Goal: Information Seeking & Learning: Learn about a topic

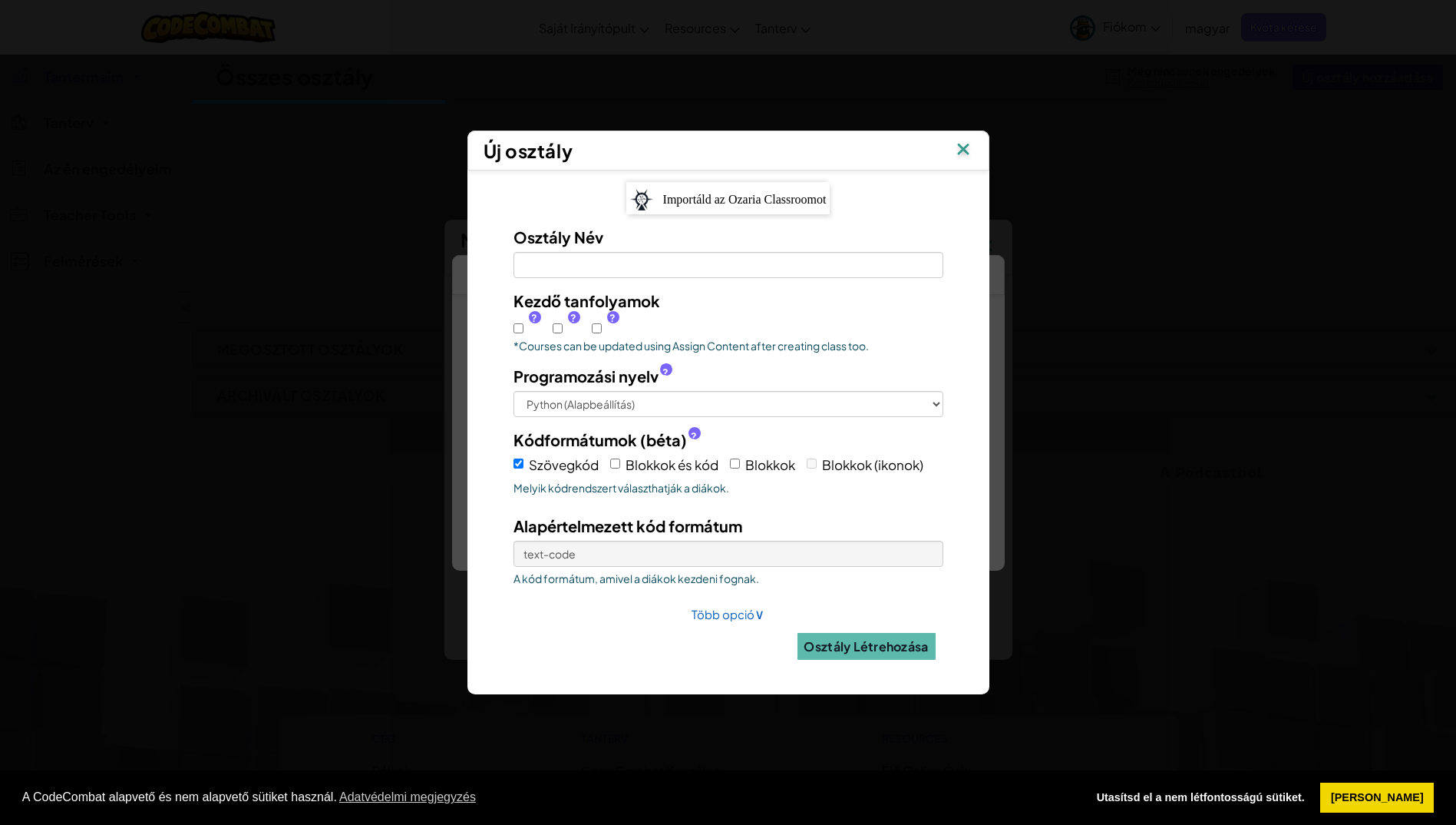
select select "[GEOGRAPHIC_DATA]"
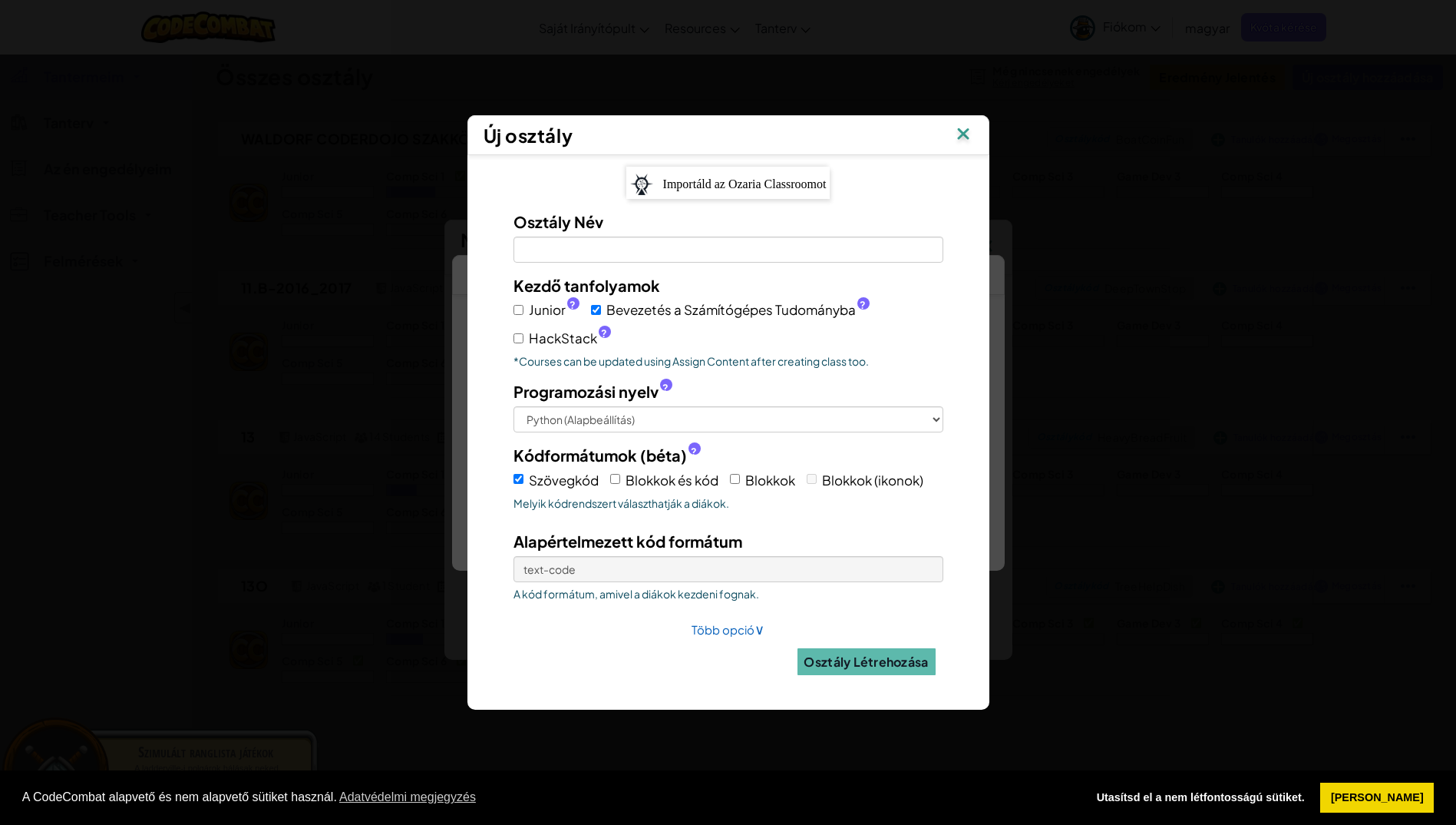
click at [967, 138] on img at bounding box center [963, 135] width 20 height 23
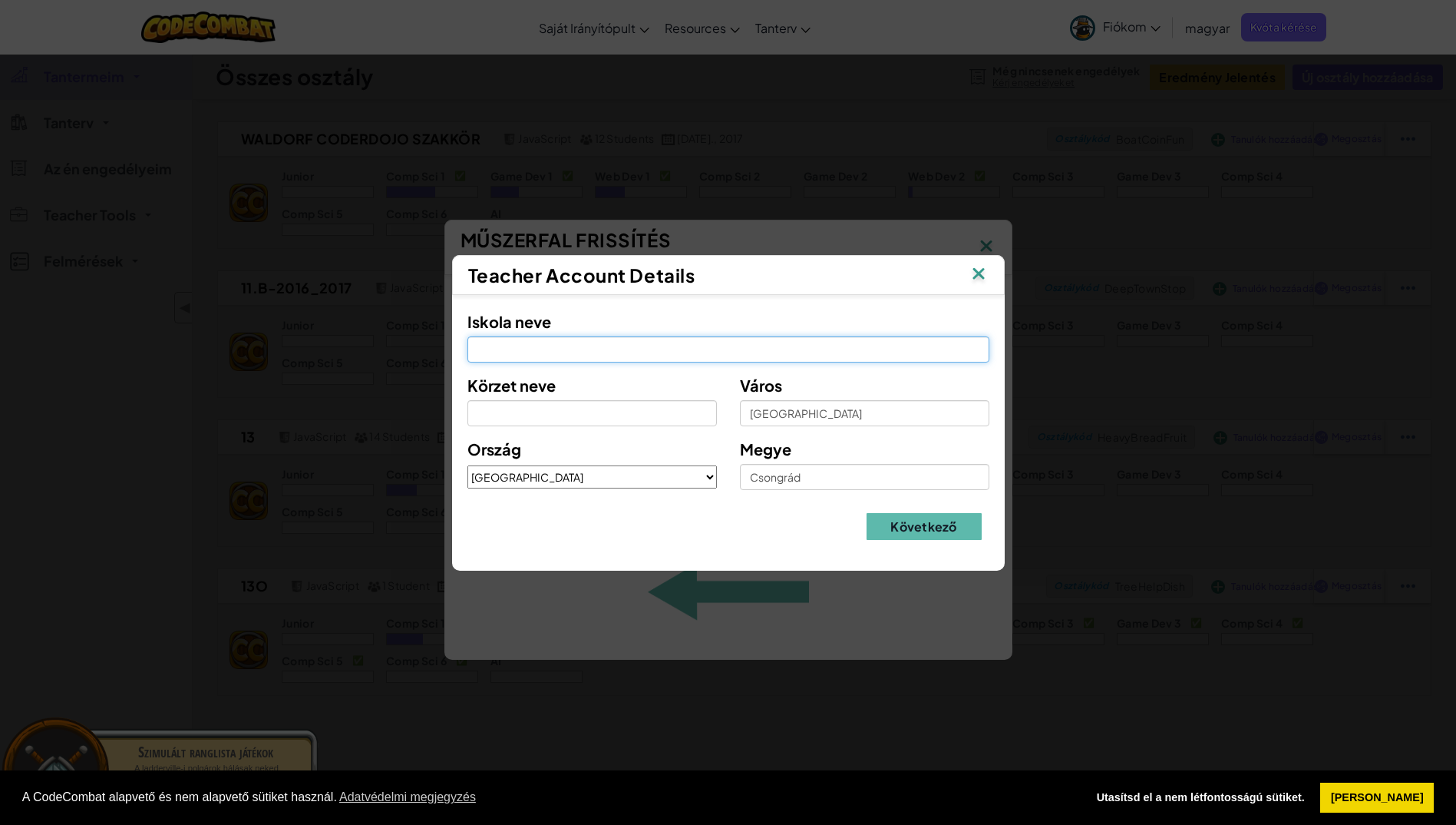
click at [609, 344] on input "Iskola neve" at bounding box center [728, 349] width 522 height 26
click at [978, 274] on img at bounding box center [979, 275] width 20 height 23
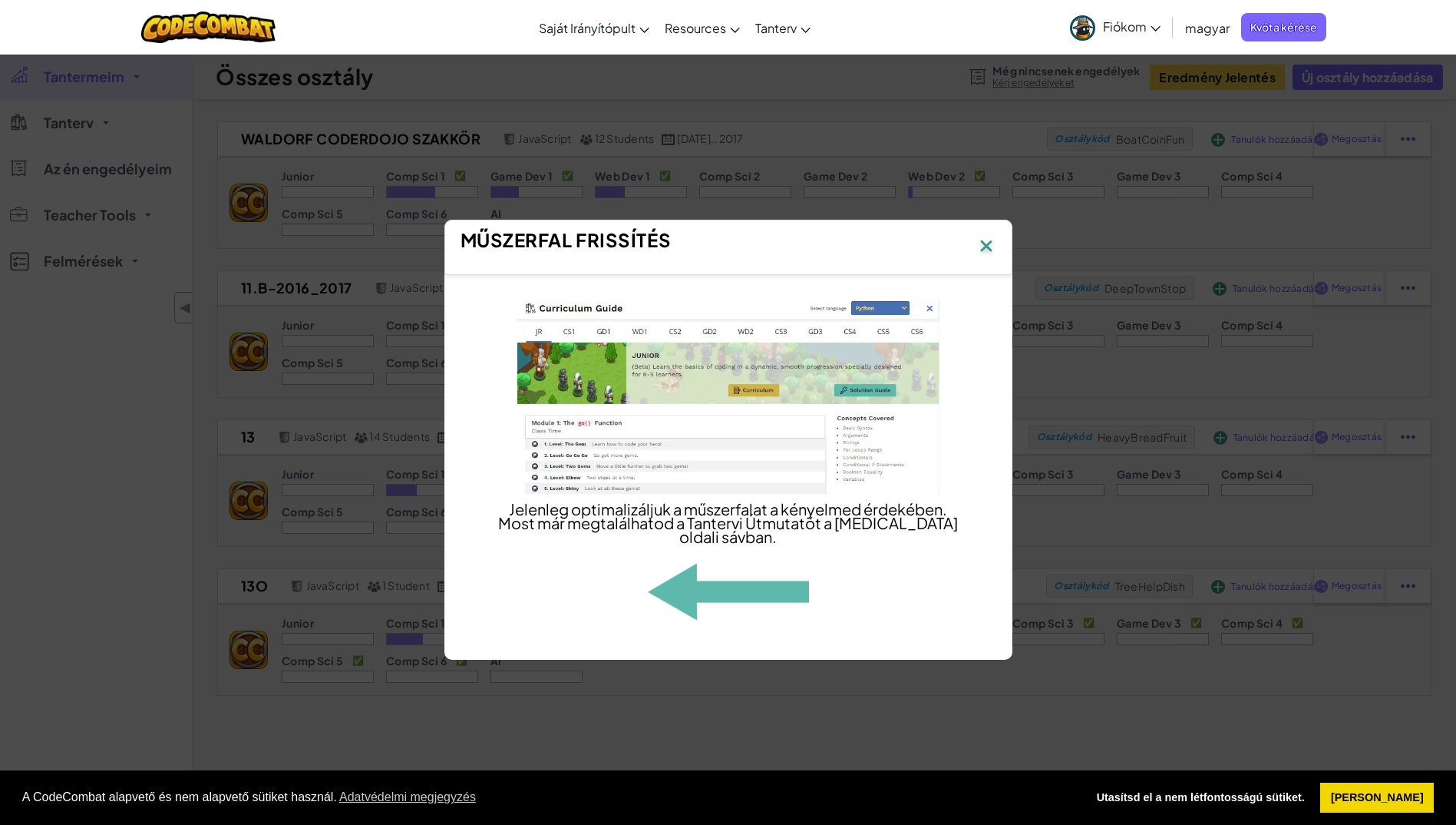
click at [598, 579] on div "Jelenleg optimalizáljuk a műszerfalat a kényelmed érdekében. Most már megtalálh…" at bounding box center [729, 460] width 553 height 354
click at [766, 479] on img at bounding box center [728, 396] width 422 height 197
click at [775, 350] on img at bounding box center [728, 396] width 422 height 197
drag, startPoint x: 983, startPoint y: 244, endPoint x: 957, endPoint y: 268, distance: 35.4
click at [983, 243] on img at bounding box center [987, 247] width 20 height 23
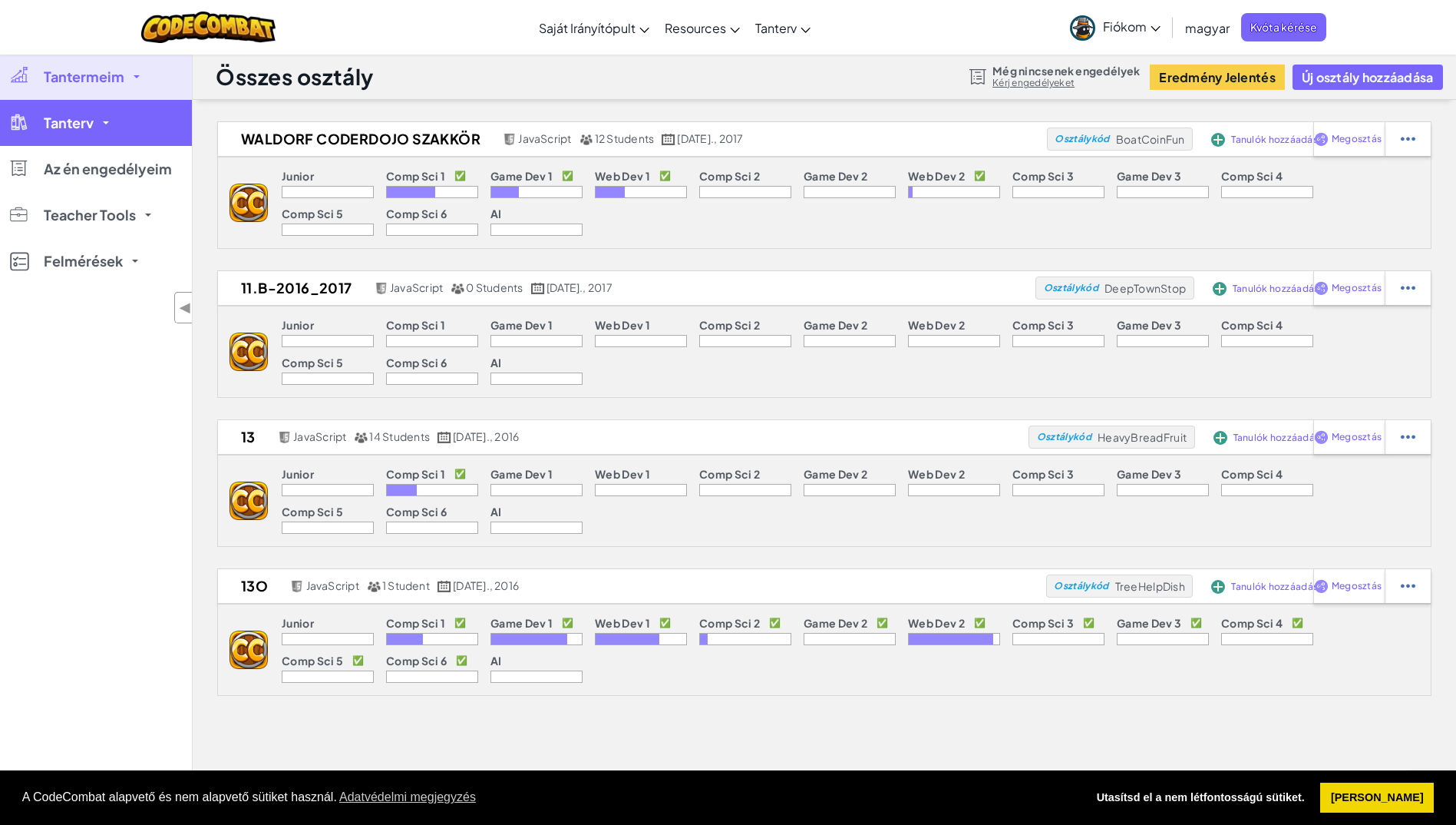
click at [114, 117] on link "Tanterv" at bounding box center [96, 123] width 192 height 46
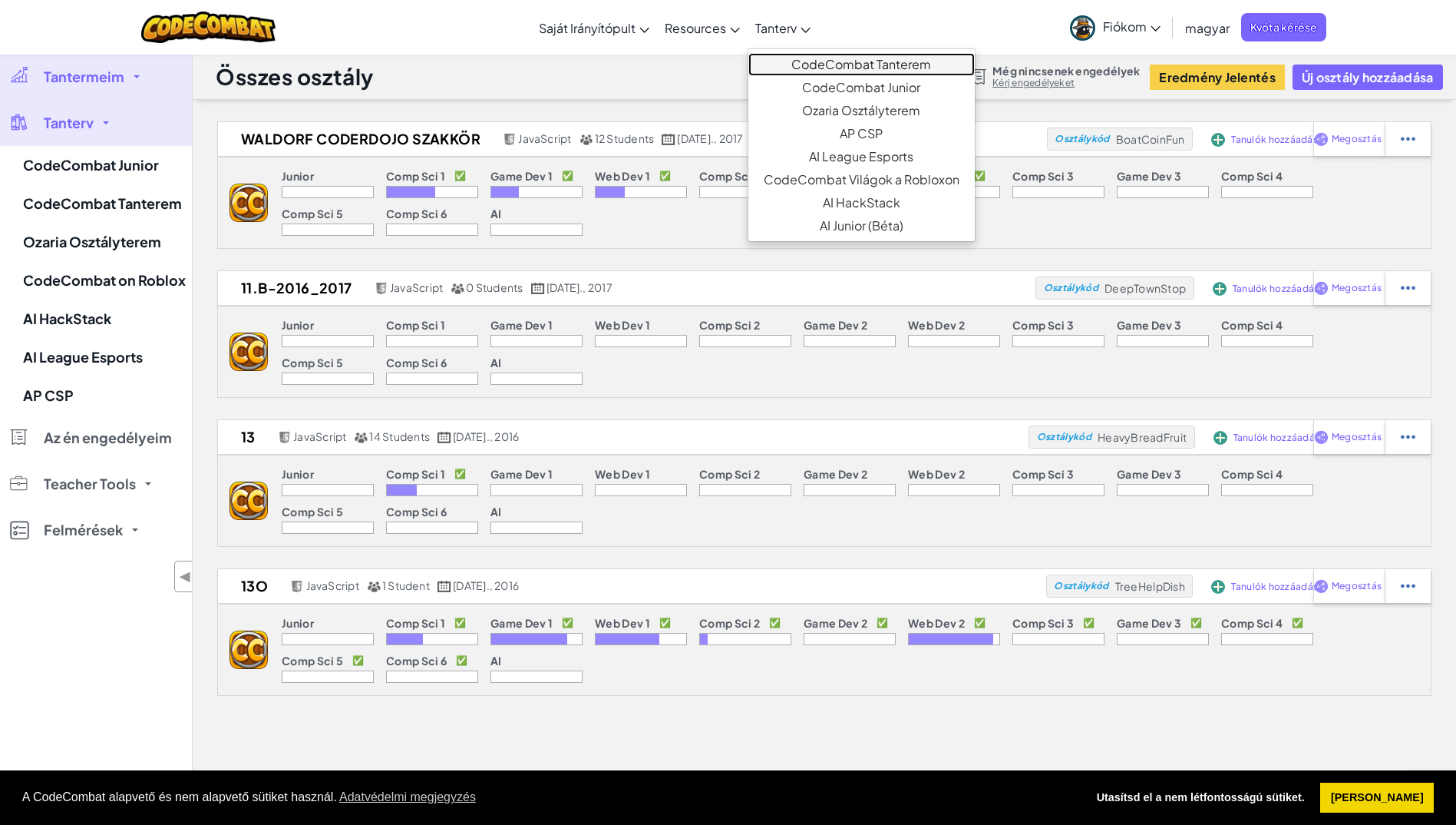
click at [838, 63] on link "CodeCombat Tanterem" at bounding box center [861, 65] width 226 height 23
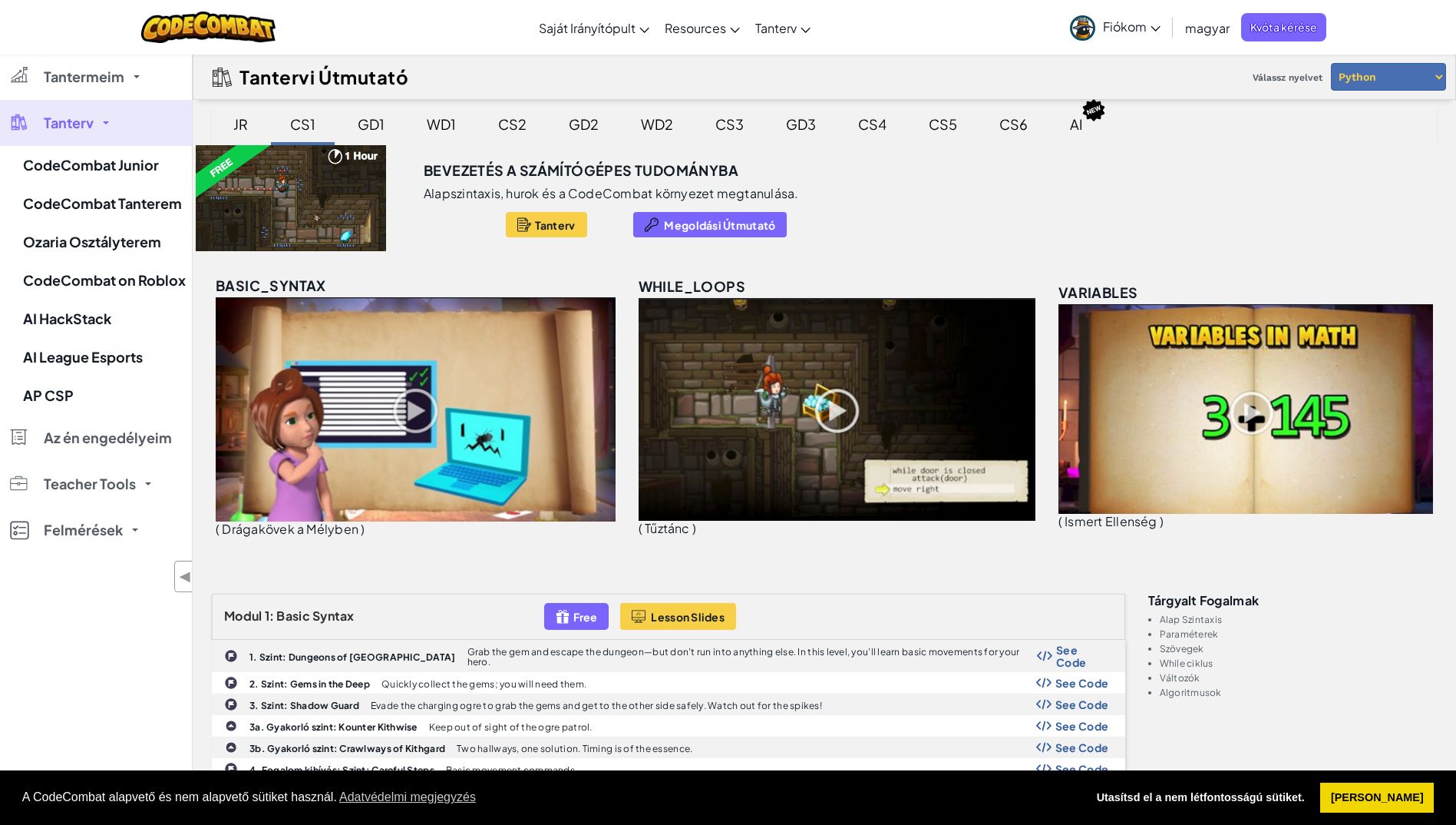
click at [367, 131] on div "GD1" at bounding box center [371, 124] width 58 height 36
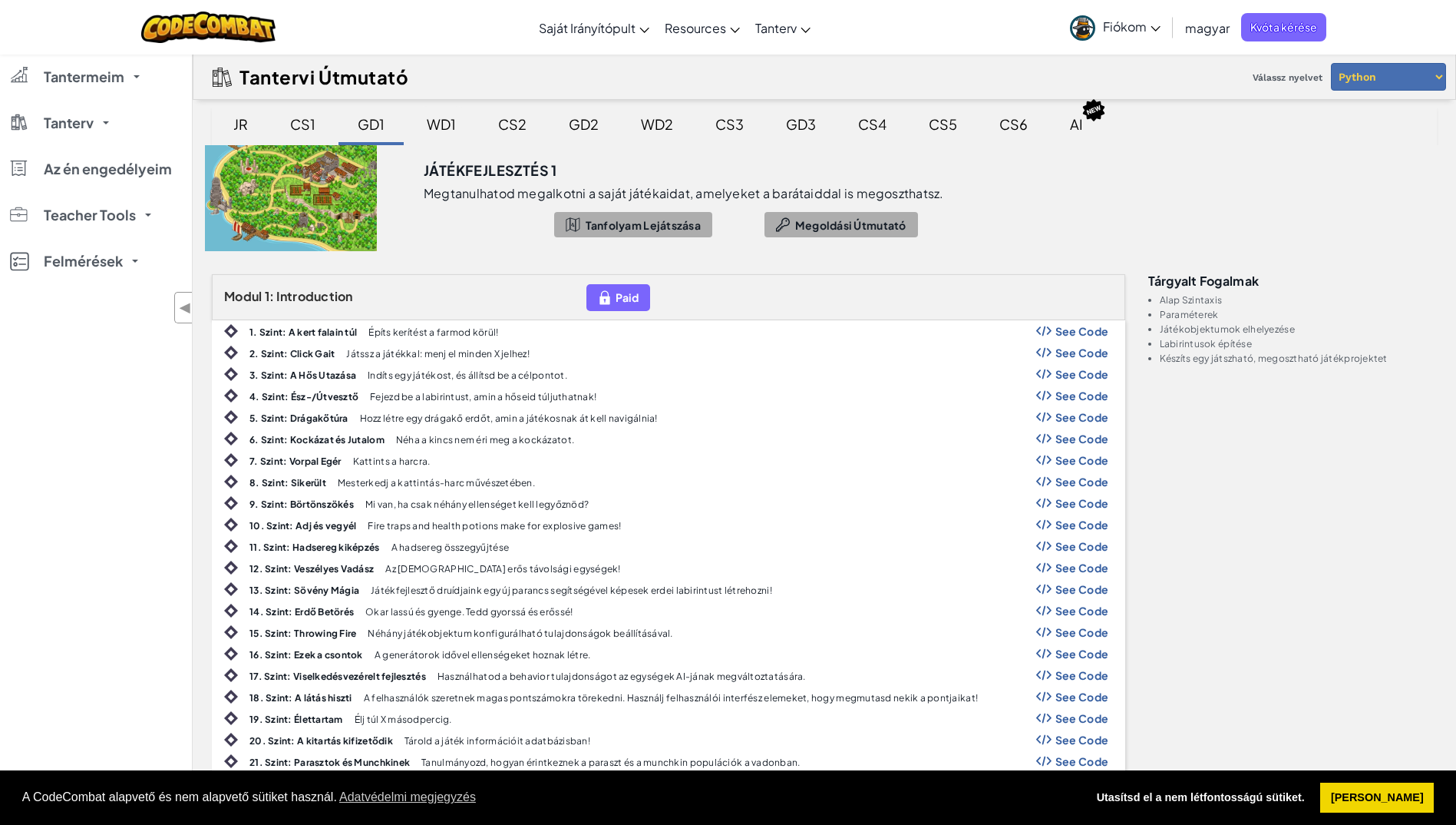
click at [445, 128] on div "WD1" at bounding box center [442, 124] width 60 height 36
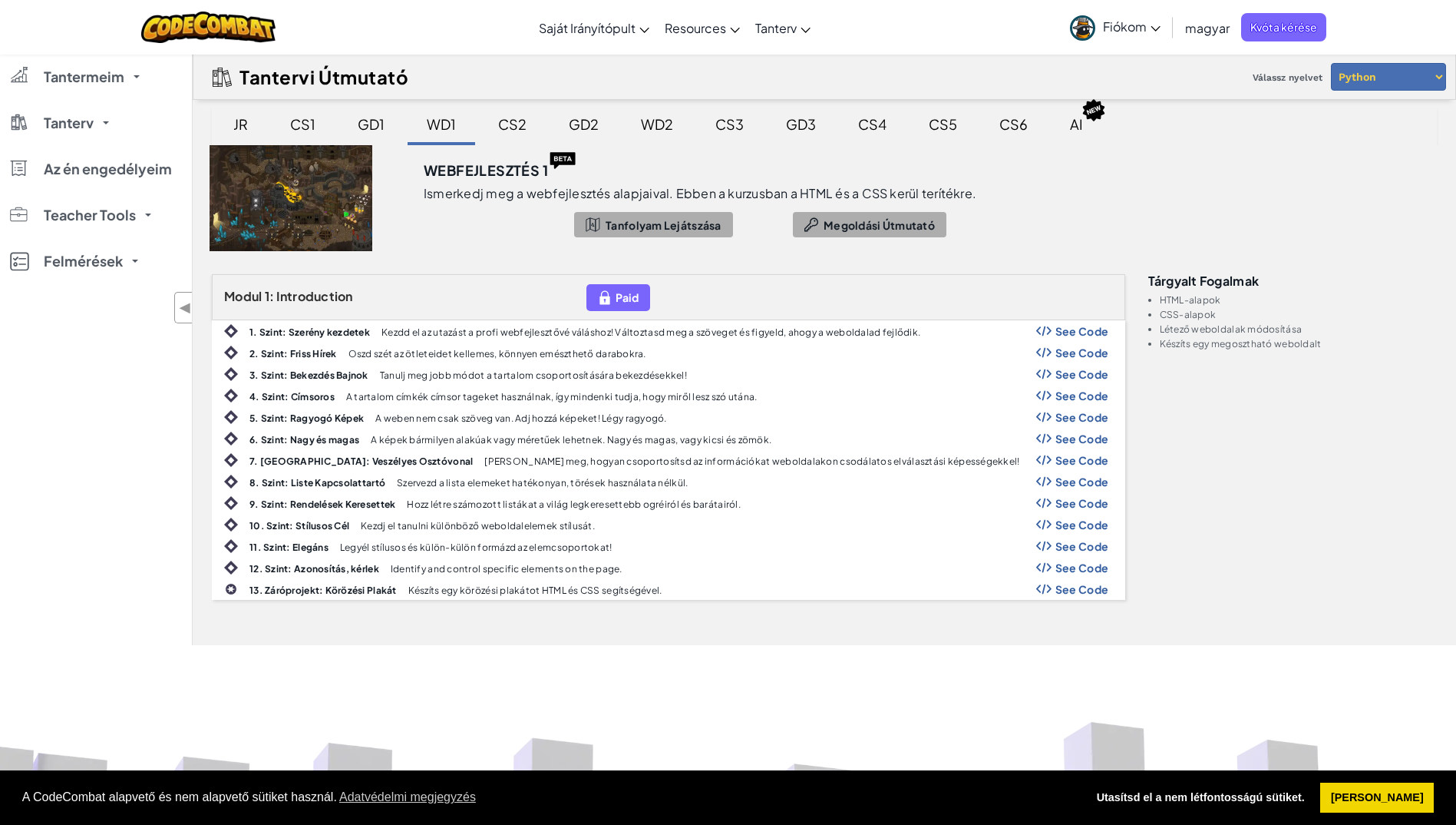
click at [506, 125] on div "CS2" at bounding box center [512, 124] width 59 height 36
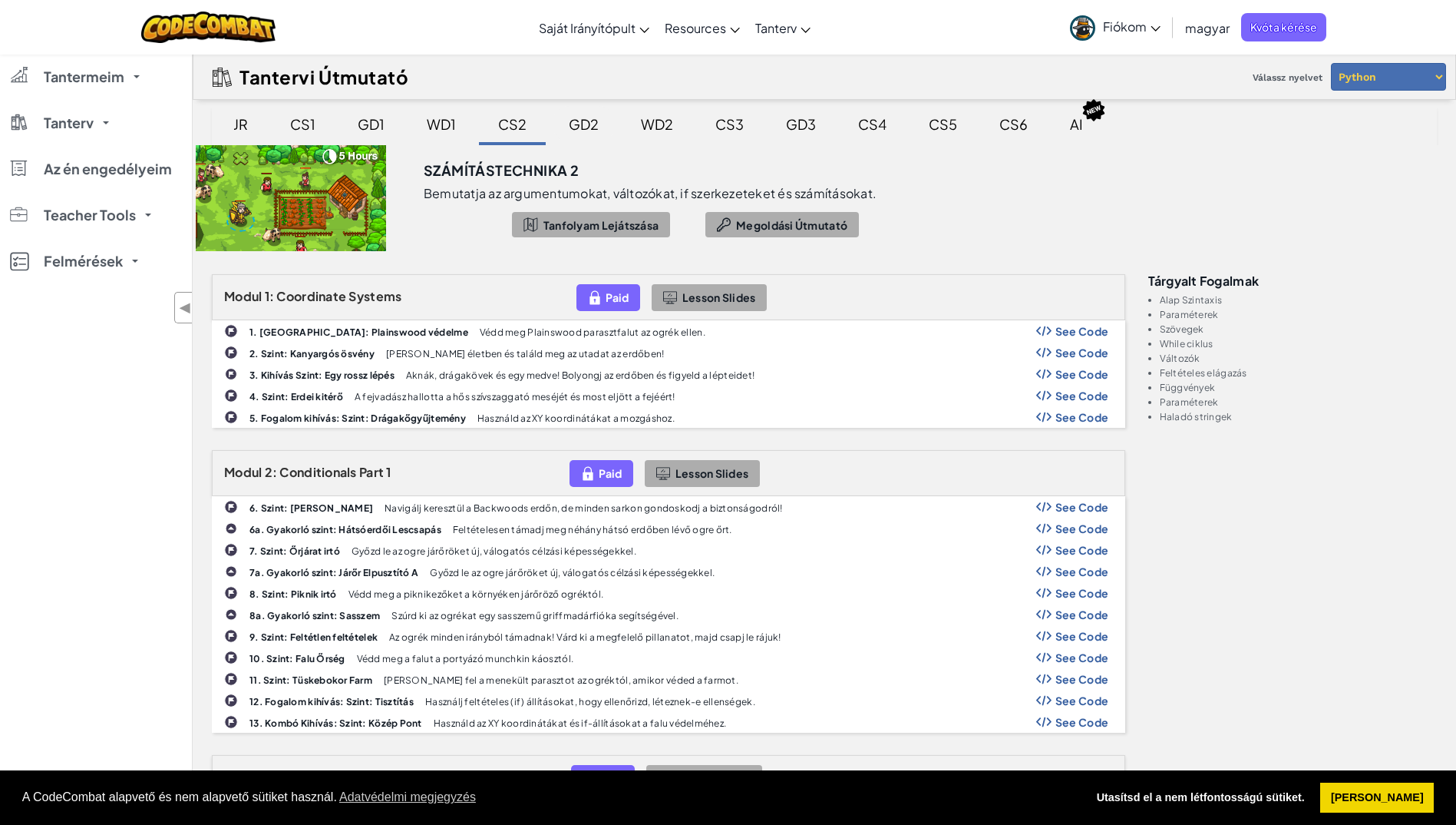
click at [584, 126] on div "GD2" at bounding box center [584, 124] width 61 height 36
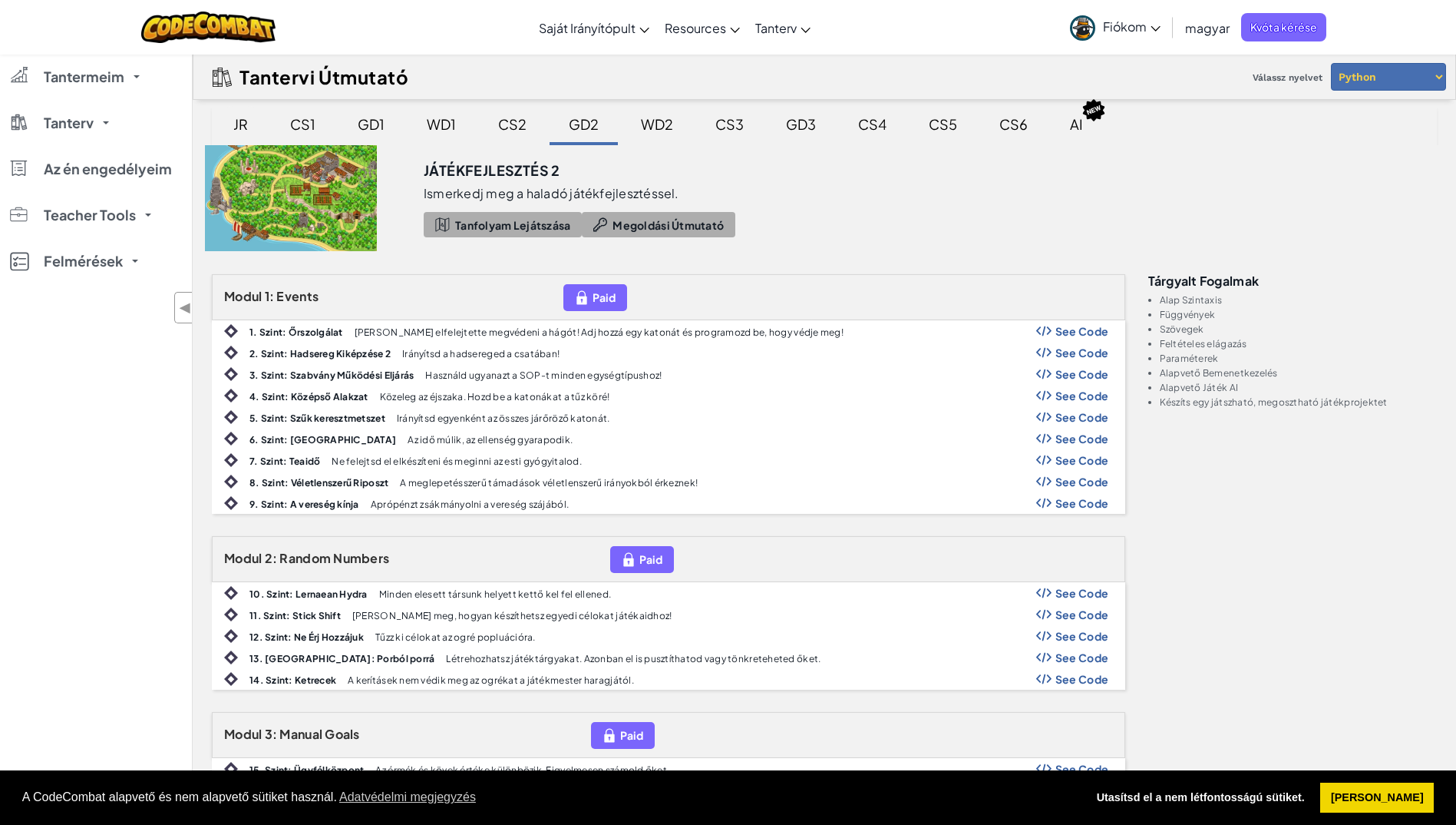
click at [239, 126] on div "JR" at bounding box center [240, 124] width 46 height 36
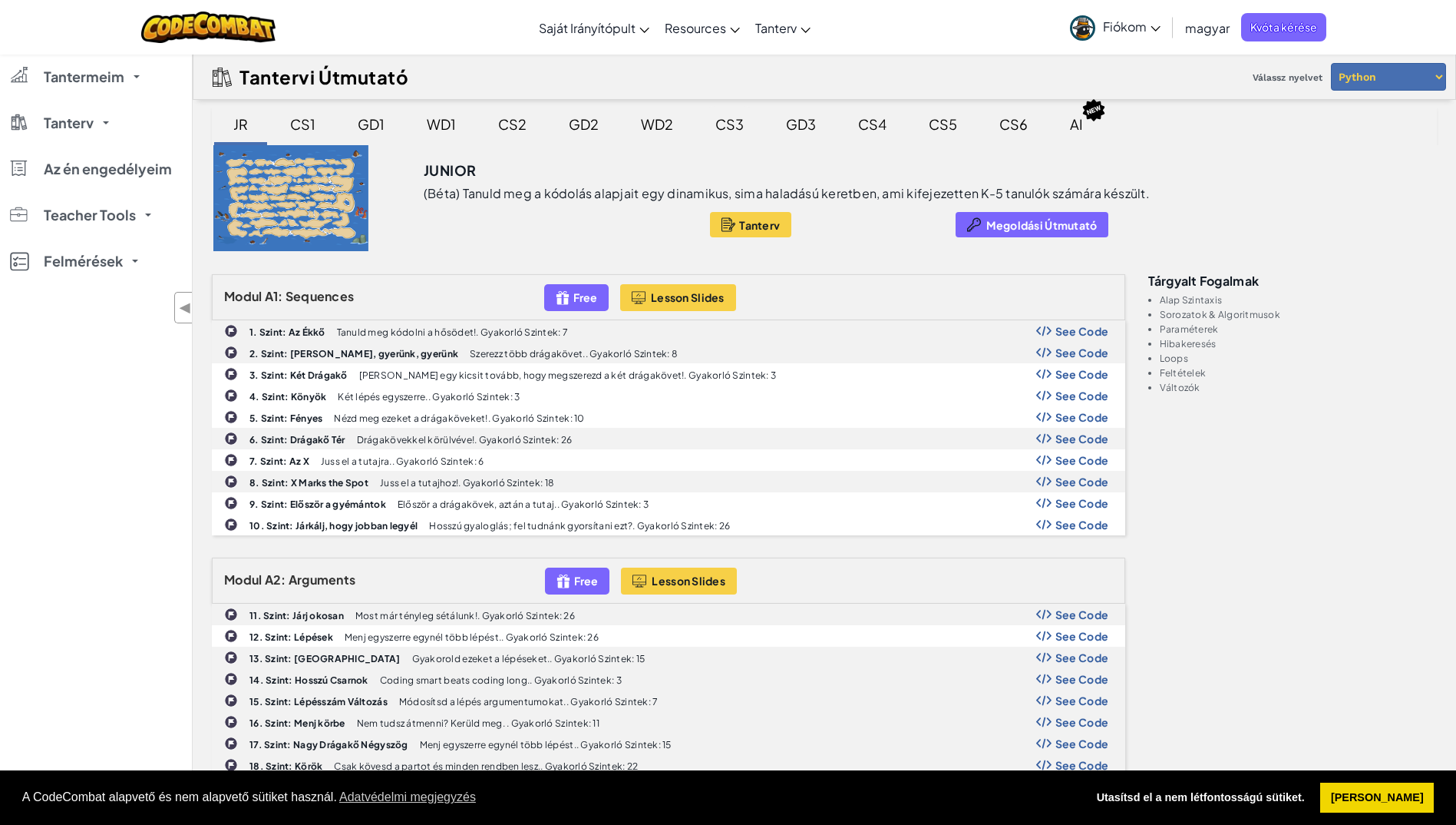
click at [736, 124] on div "CS3" at bounding box center [730, 124] width 59 height 36
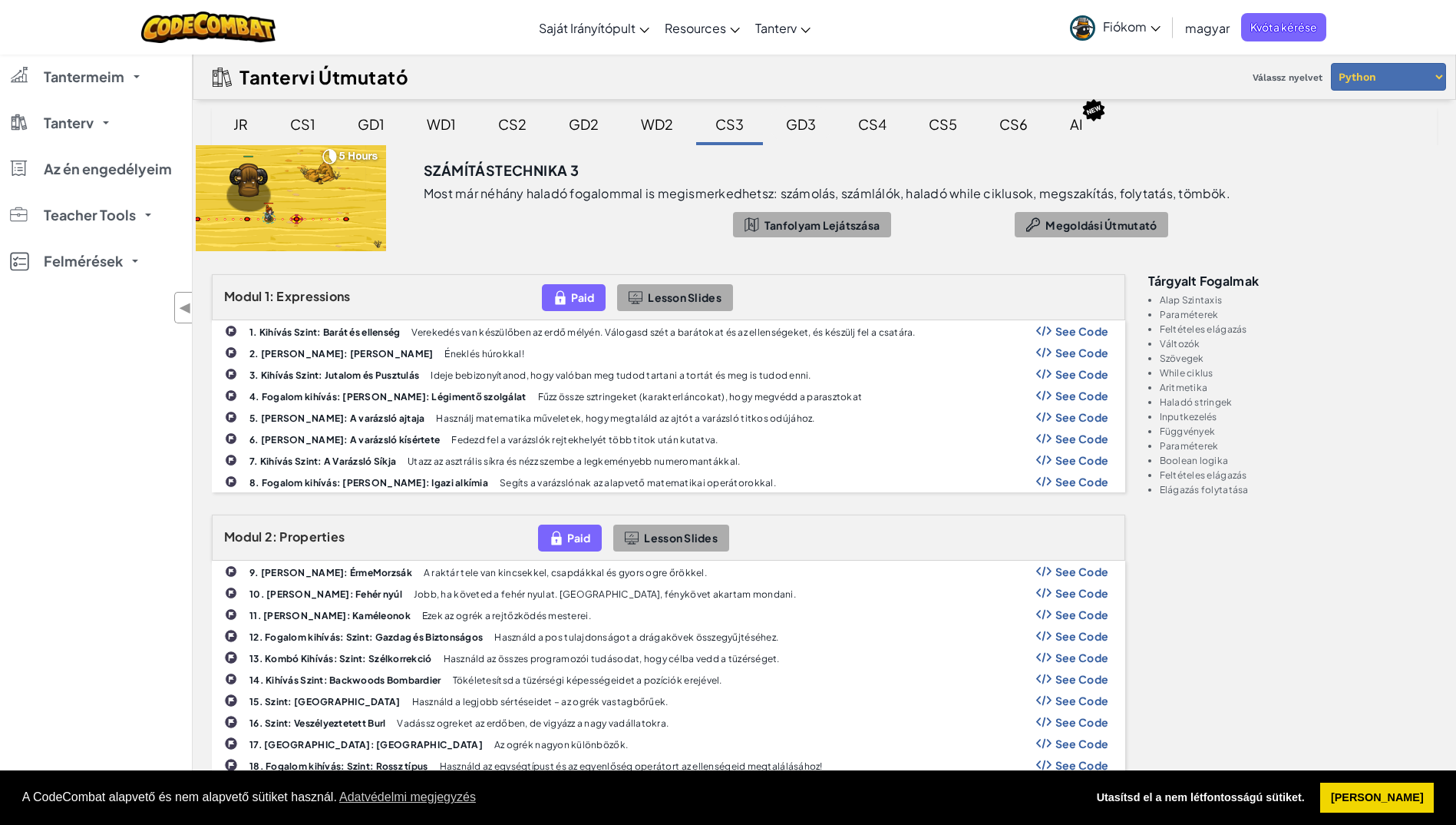
click at [811, 120] on div "GD3" at bounding box center [801, 124] width 61 height 36
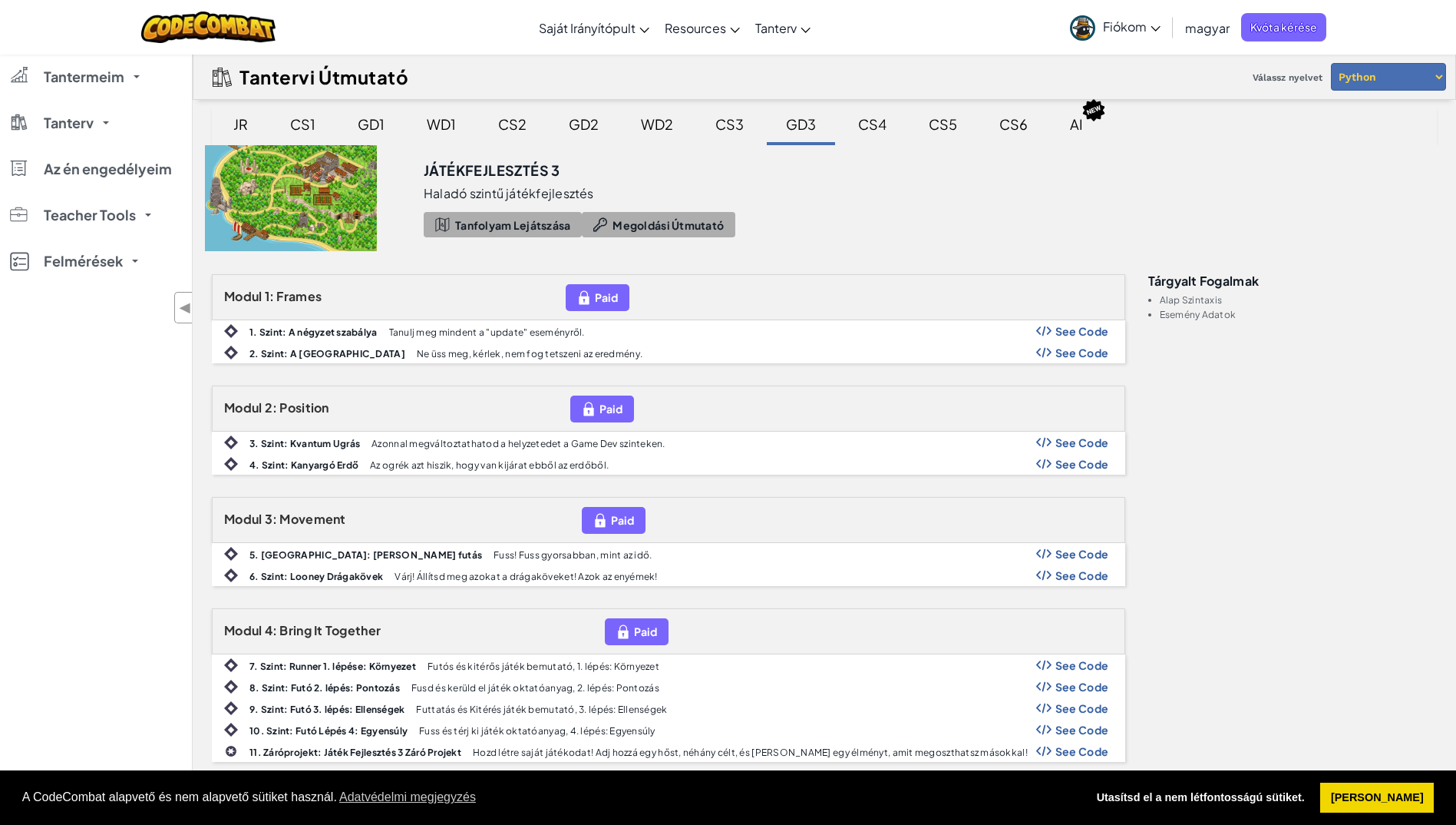
click at [1075, 130] on div "AI" at bounding box center [1076, 124] width 44 height 36
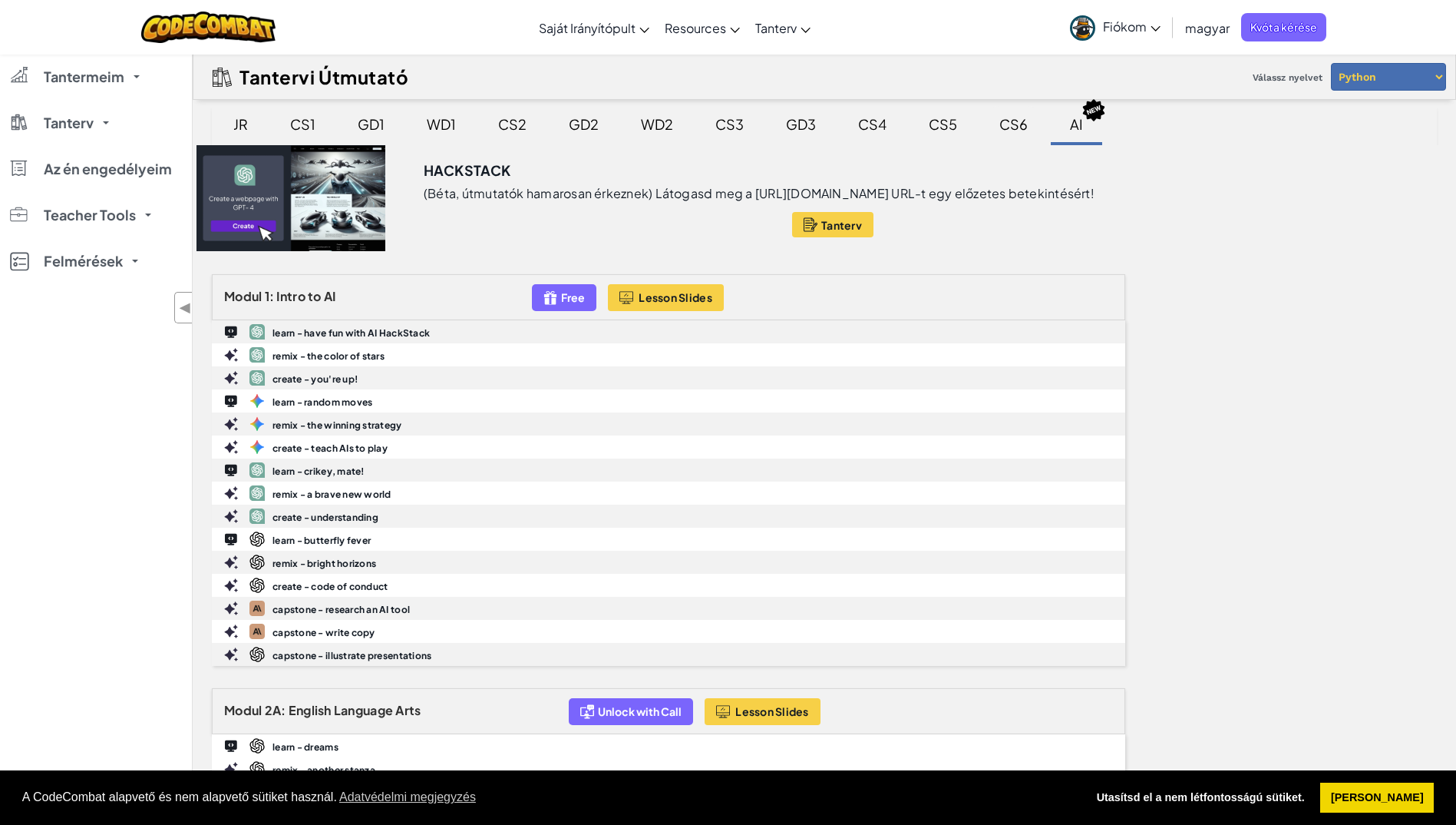
click at [1017, 127] on div "CS6" at bounding box center [1014, 124] width 59 height 36
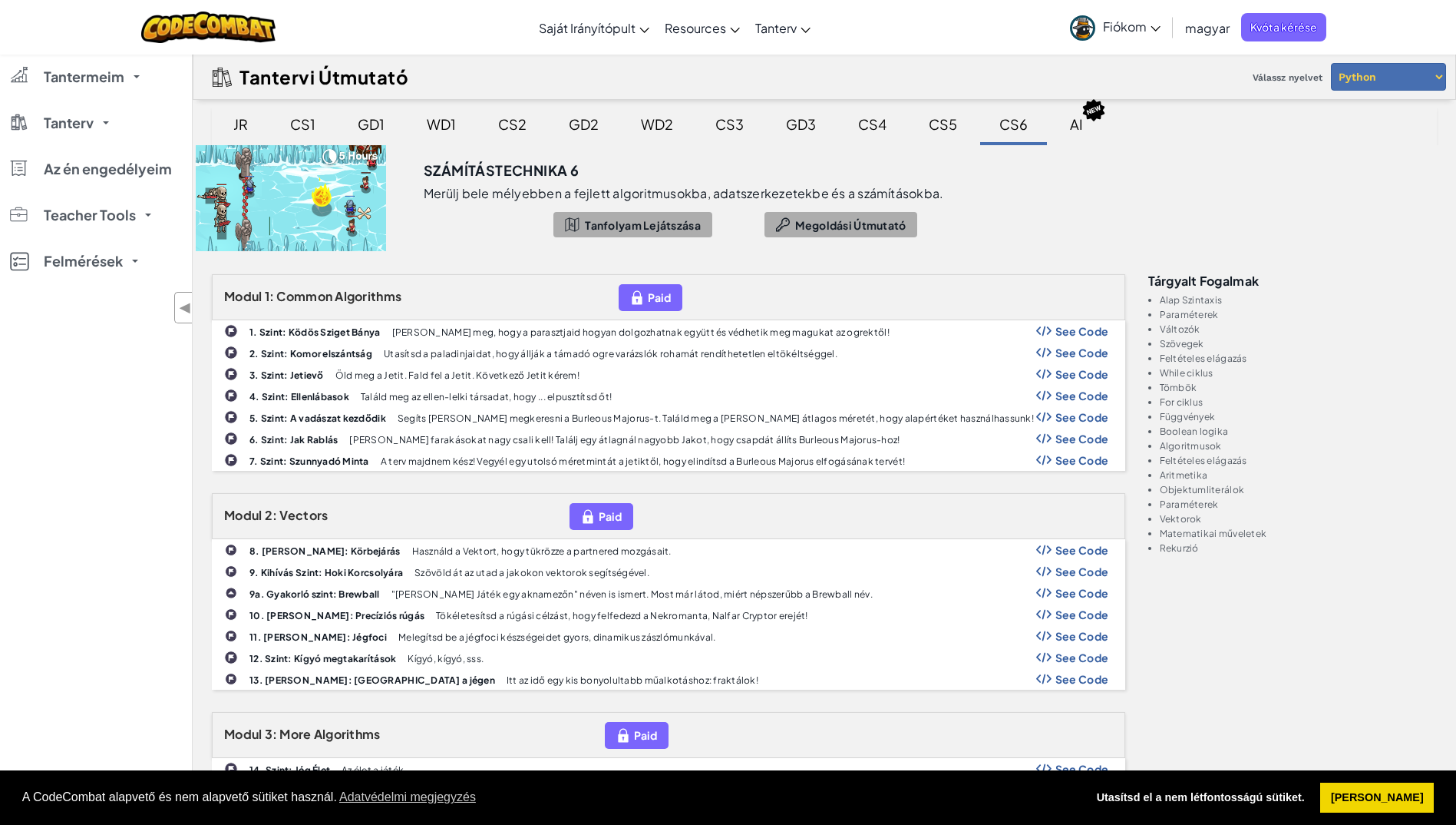
click at [1150, 28] on span "Fiókom" at bounding box center [1132, 26] width 58 height 16
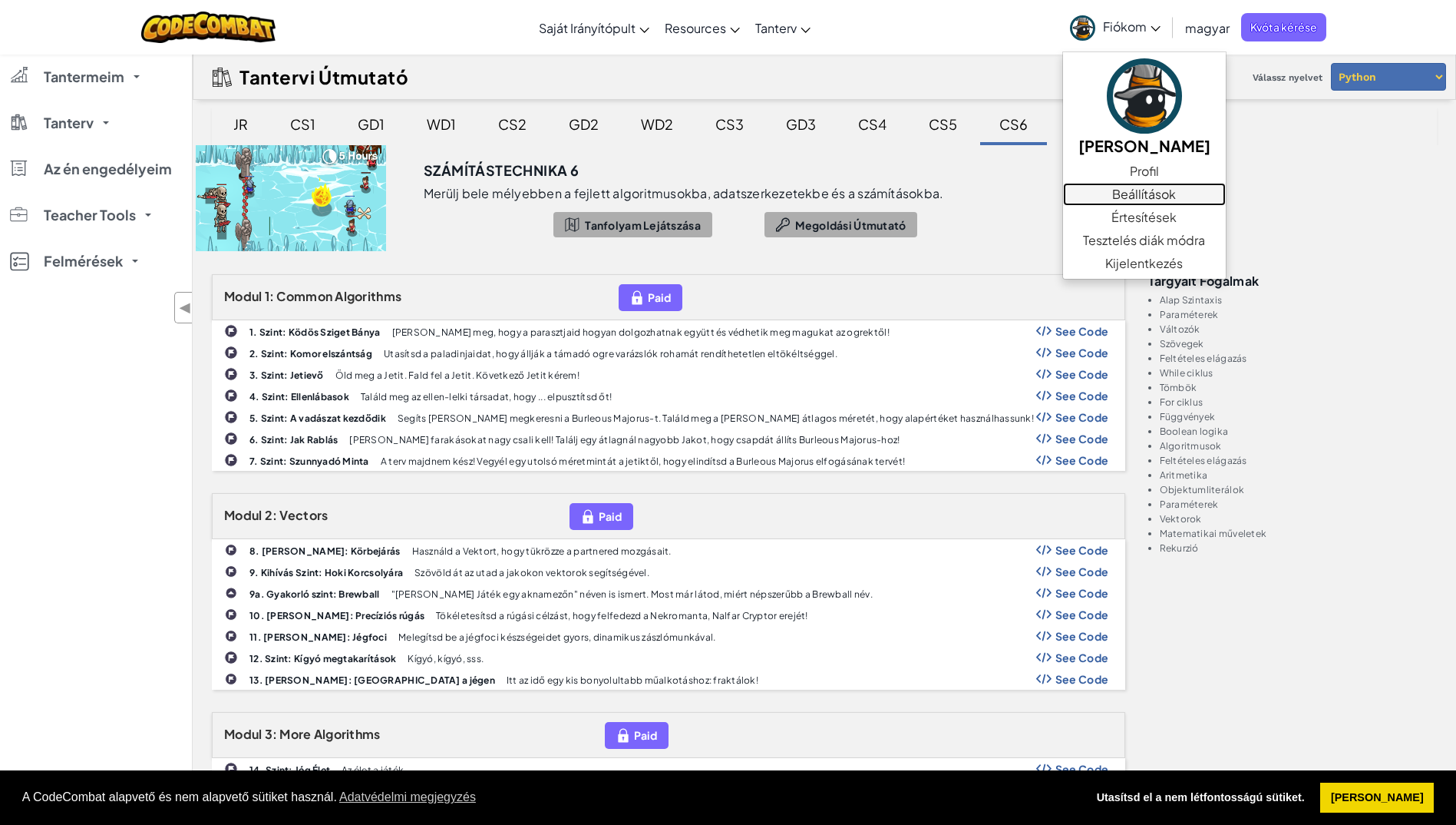
click at [1151, 192] on link "Beállítások" at bounding box center [1144, 195] width 163 height 23
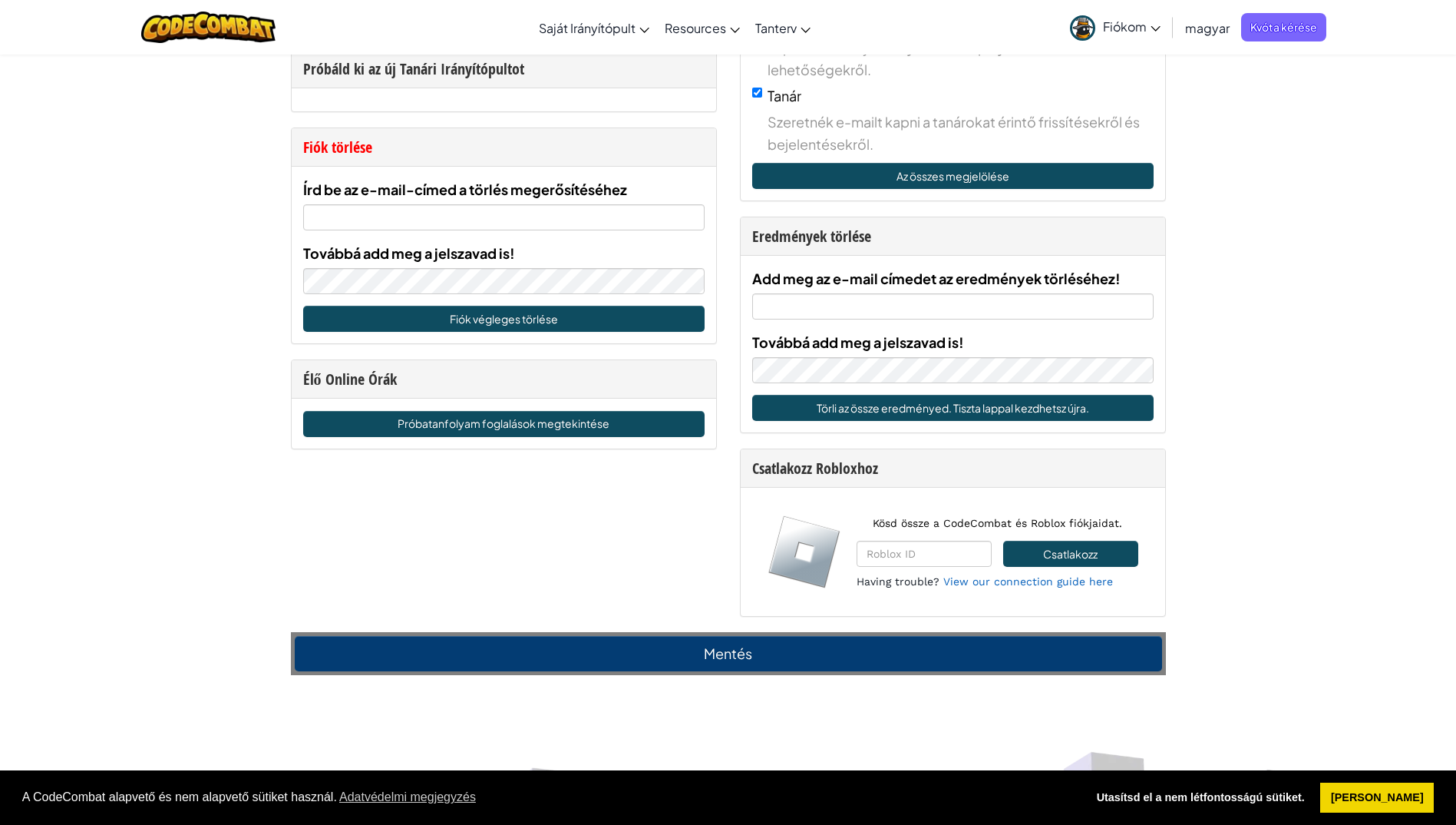
scroll to position [922, 0]
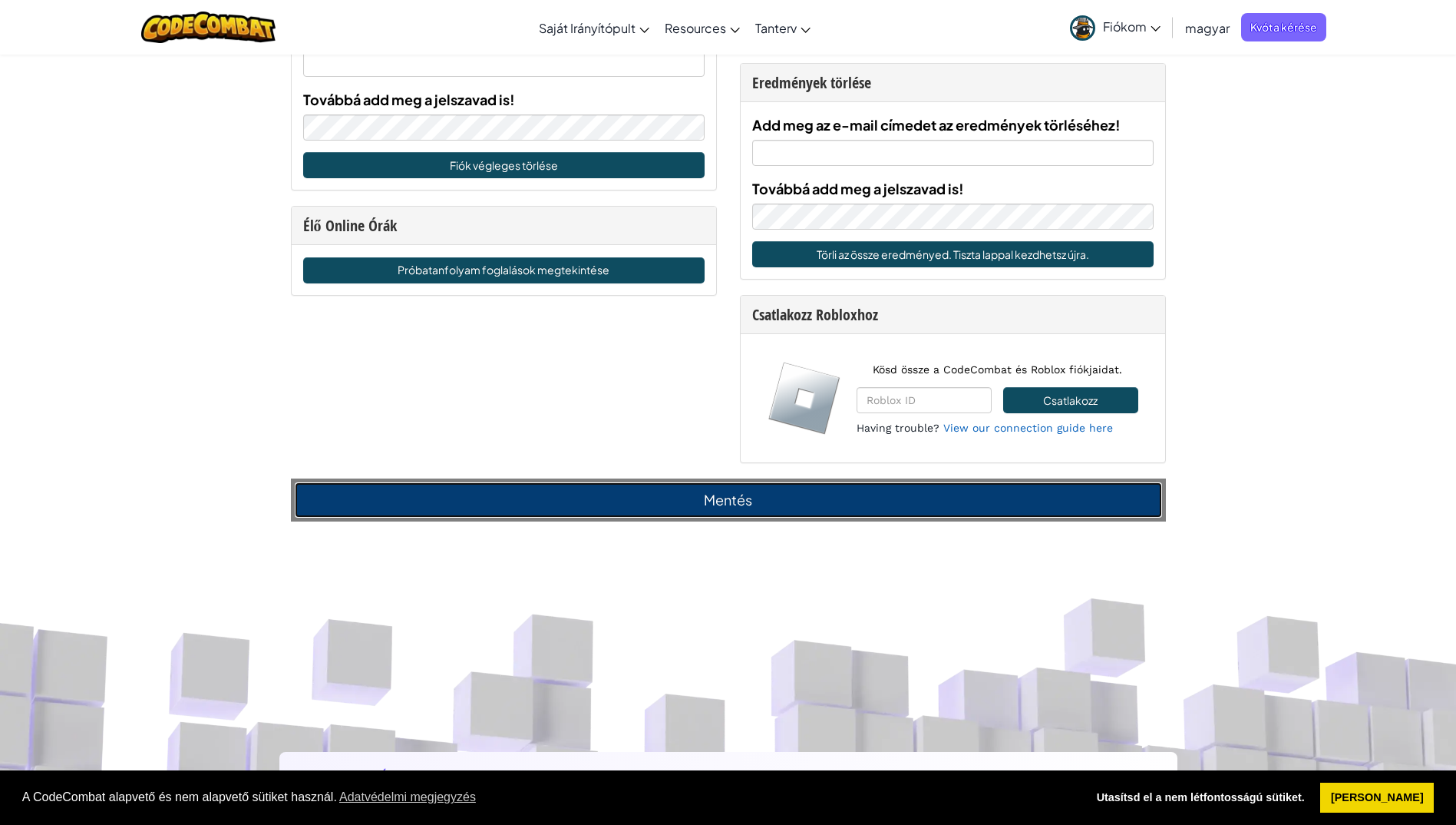
click at [767, 508] on button "Mentés" at bounding box center [728, 500] width 867 height 36
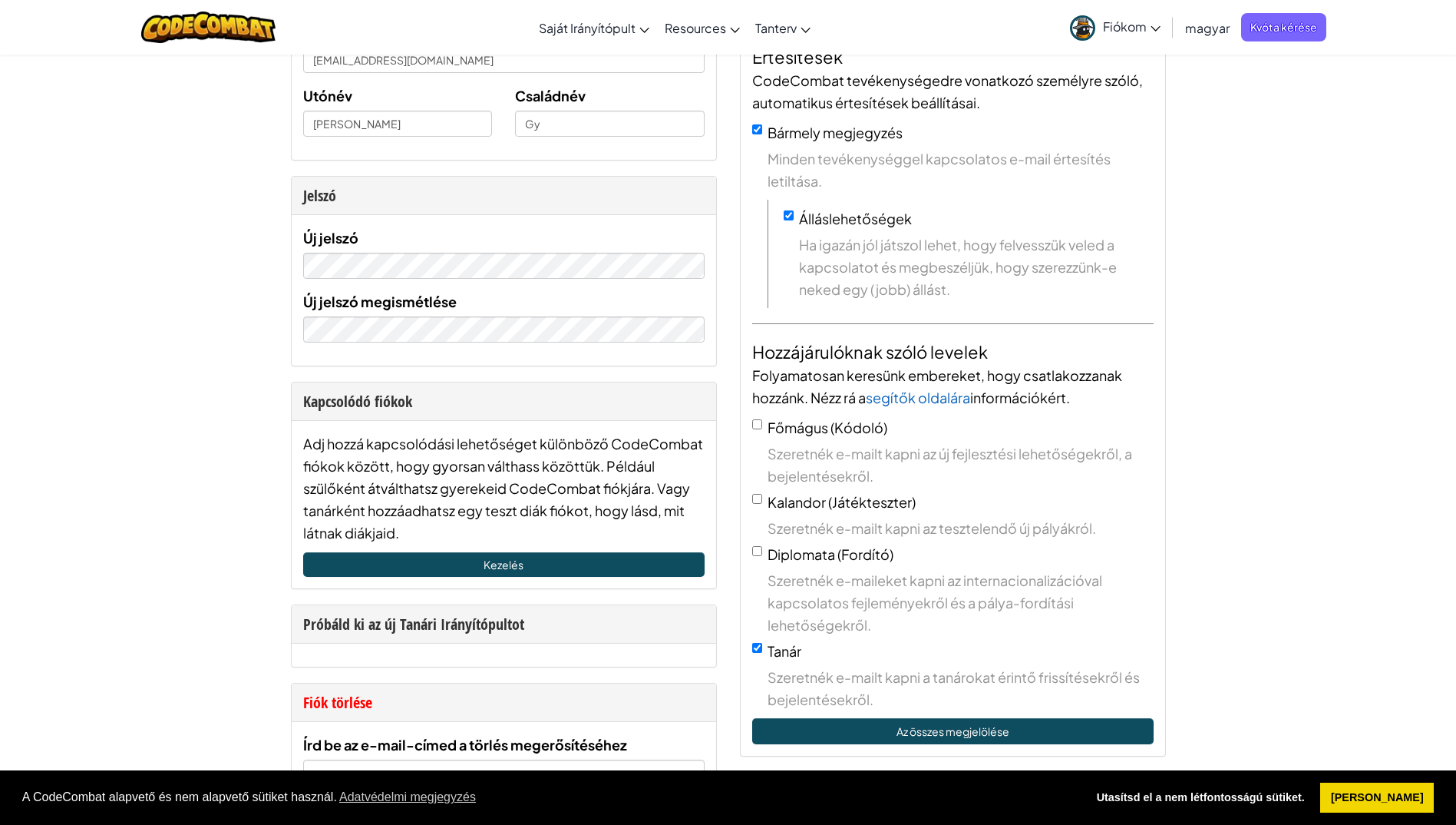
scroll to position [0, 0]
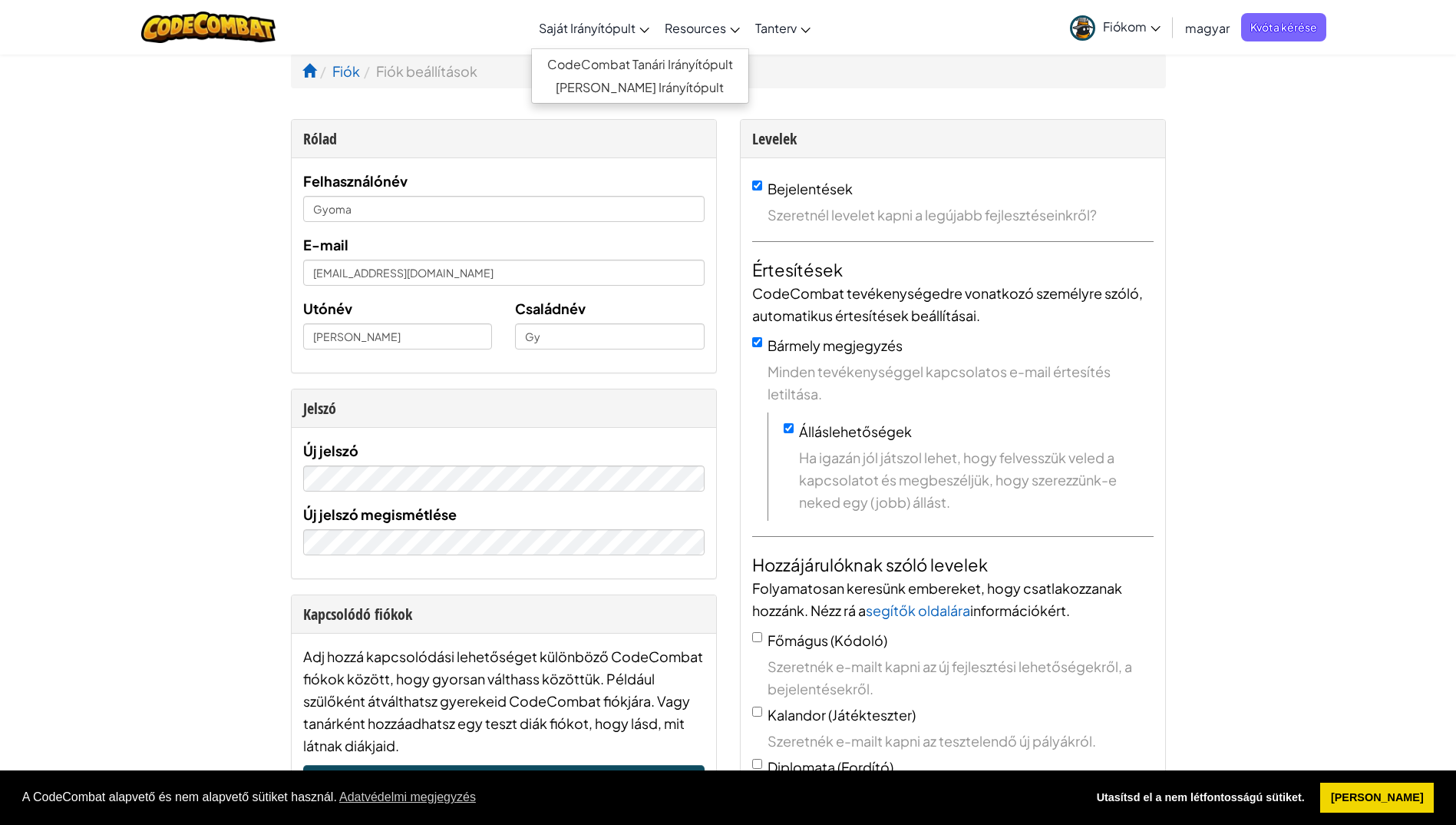
click at [635, 31] on span "Saját Irányítópult" at bounding box center [587, 28] width 97 height 16
click at [638, 85] on link "[PERSON_NAME] Irányítópult" at bounding box center [640, 87] width 216 height 23
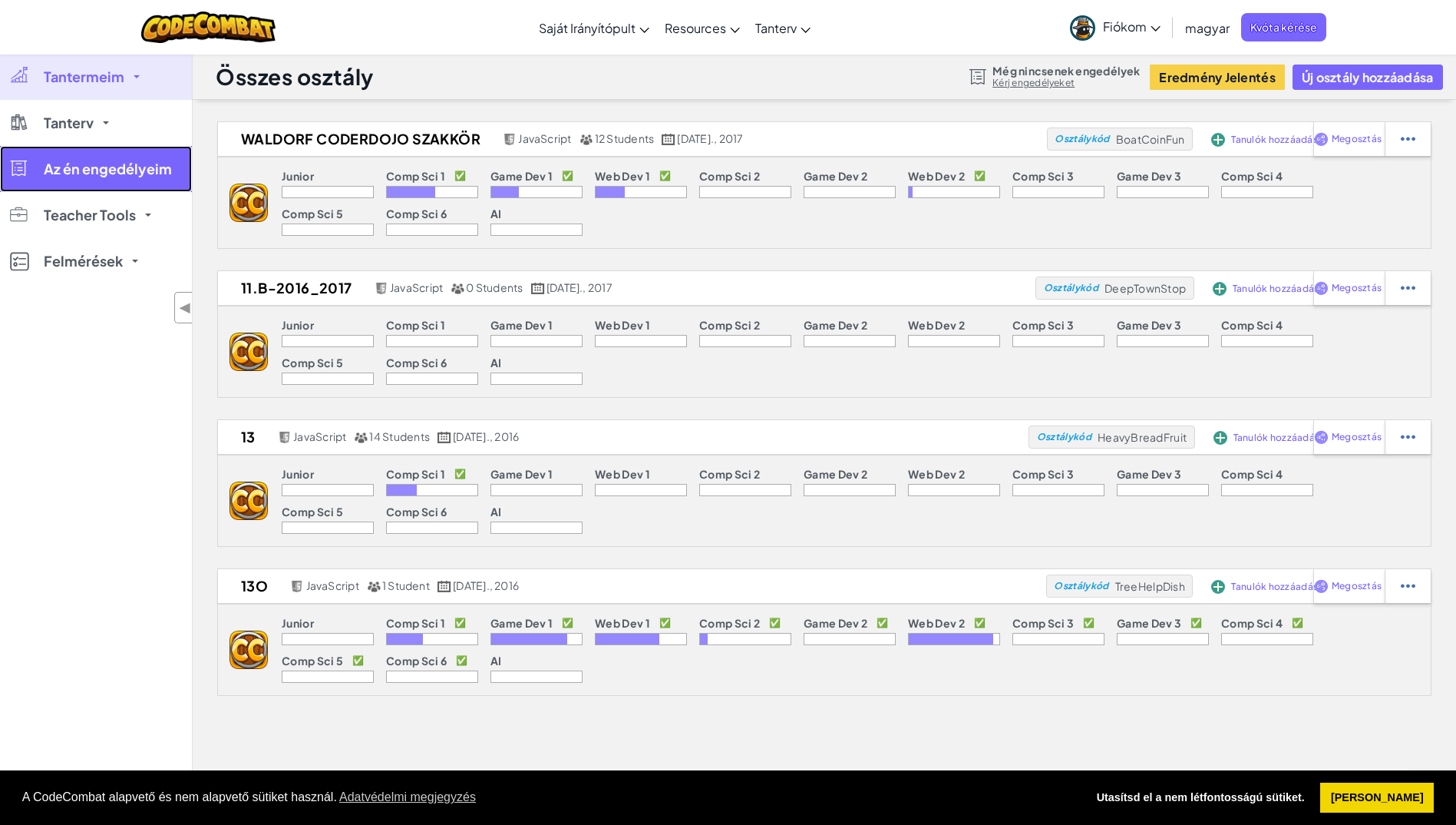
click at [122, 175] on span "Az én engedélyeim" at bounding box center [108, 169] width 128 height 14
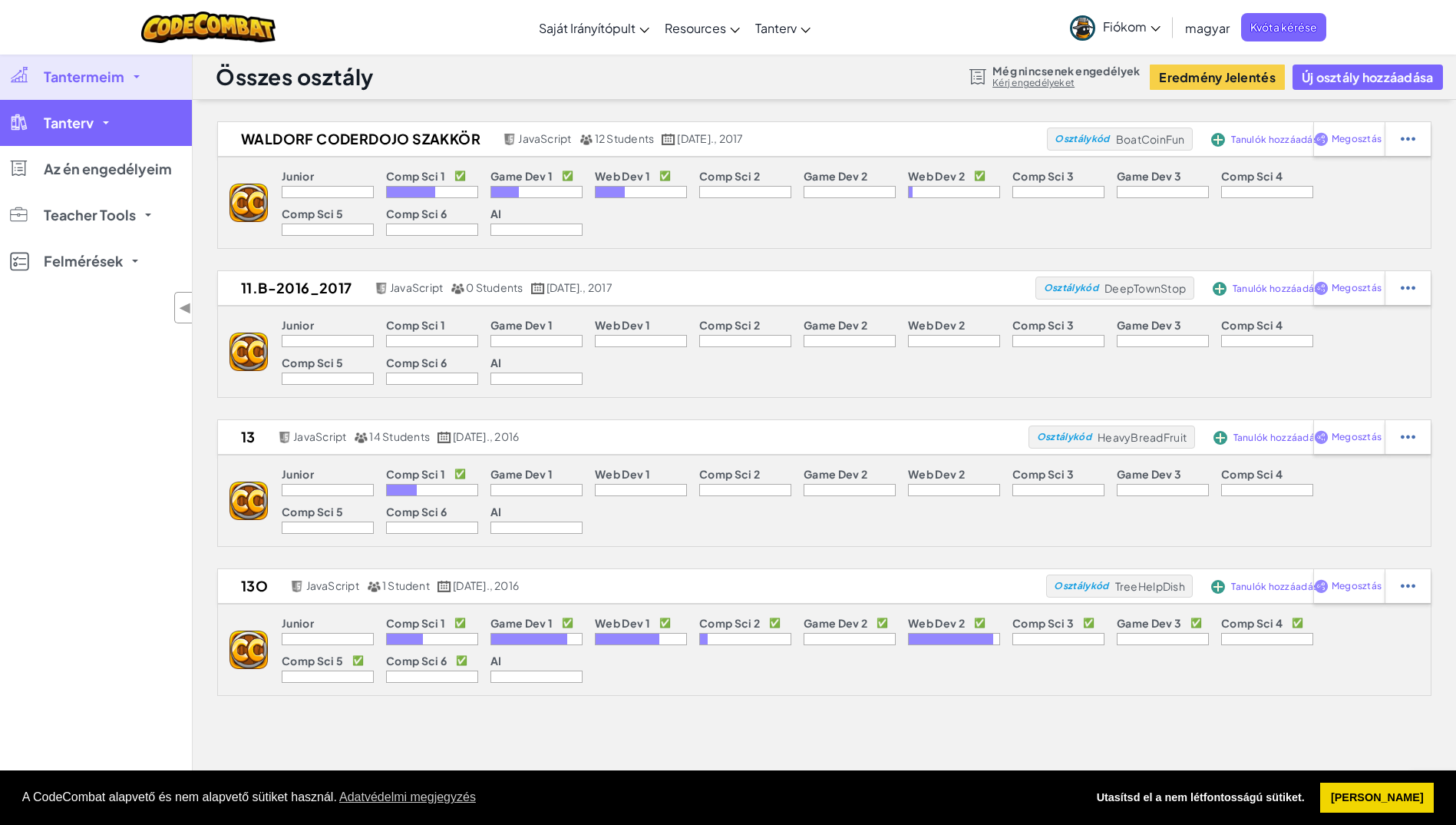
click at [115, 121] on link "Tanterv" at bounding box center [96, 123] width 192 height 46
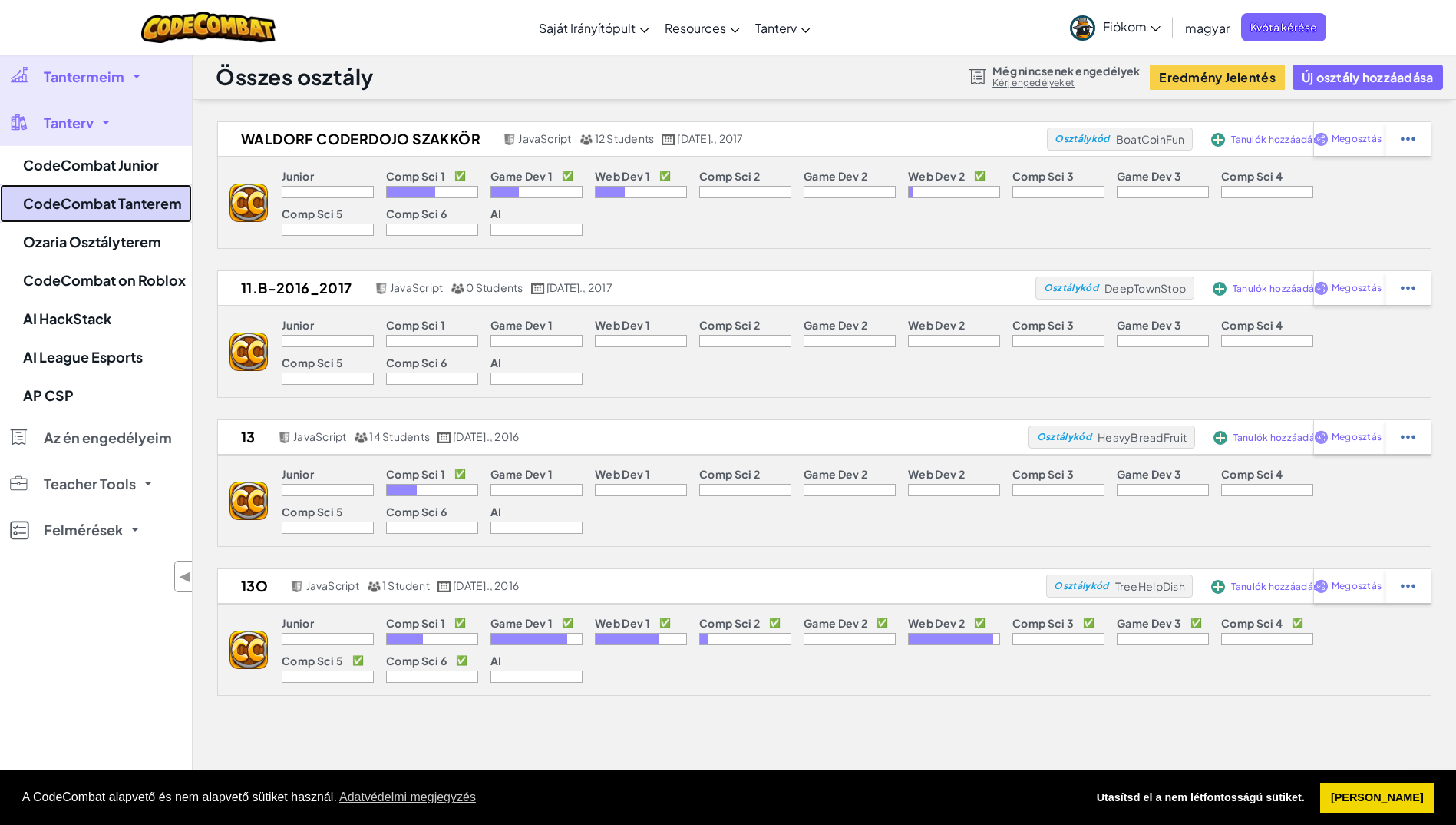
click at [95, 210] on link "CodeCombat Tanterem" at bounding box center [96, 204] width 192 height 39
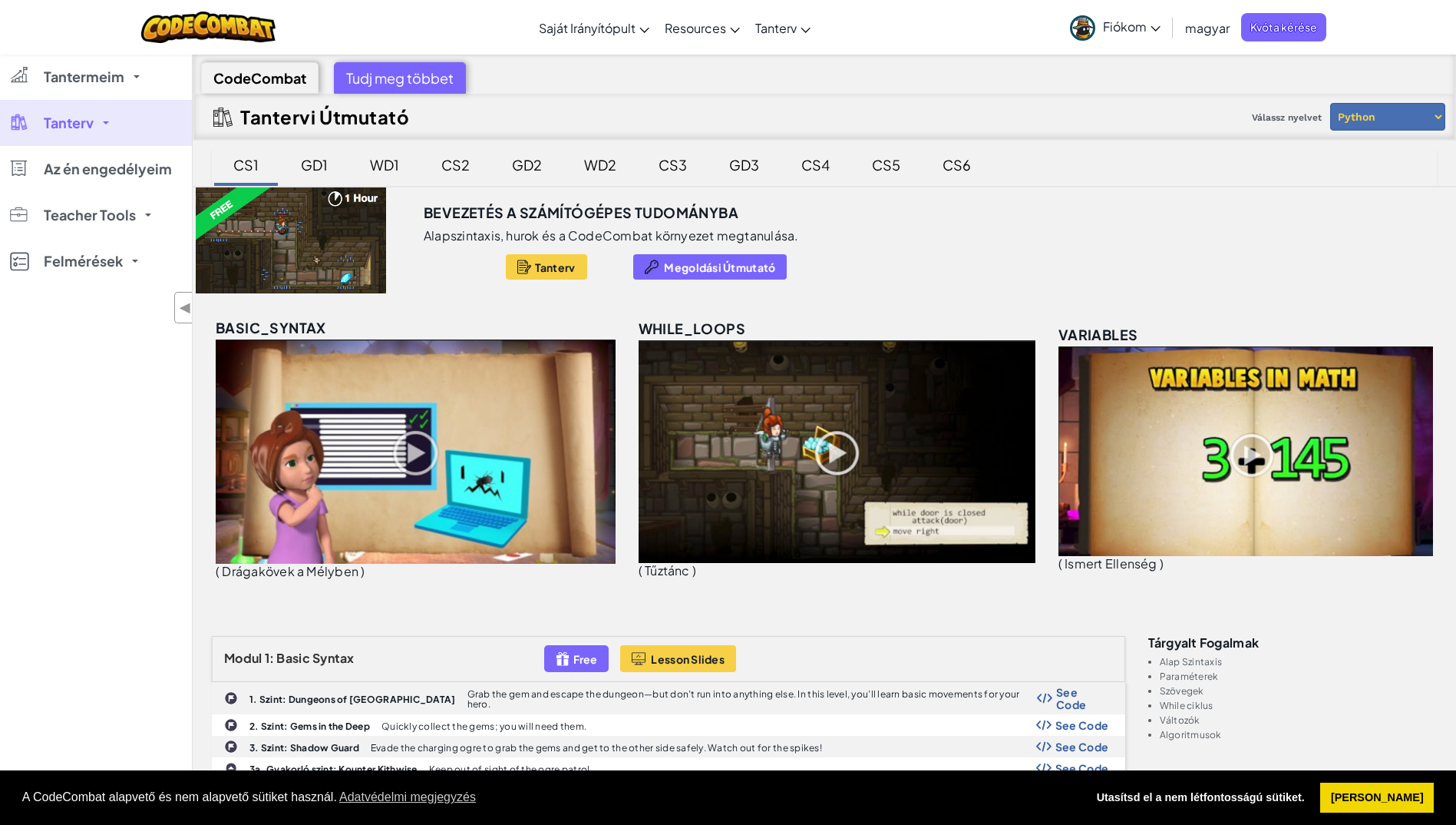
click at [314, 165] on div "GD1" at bounding box center [314, 165] width 58 height 36
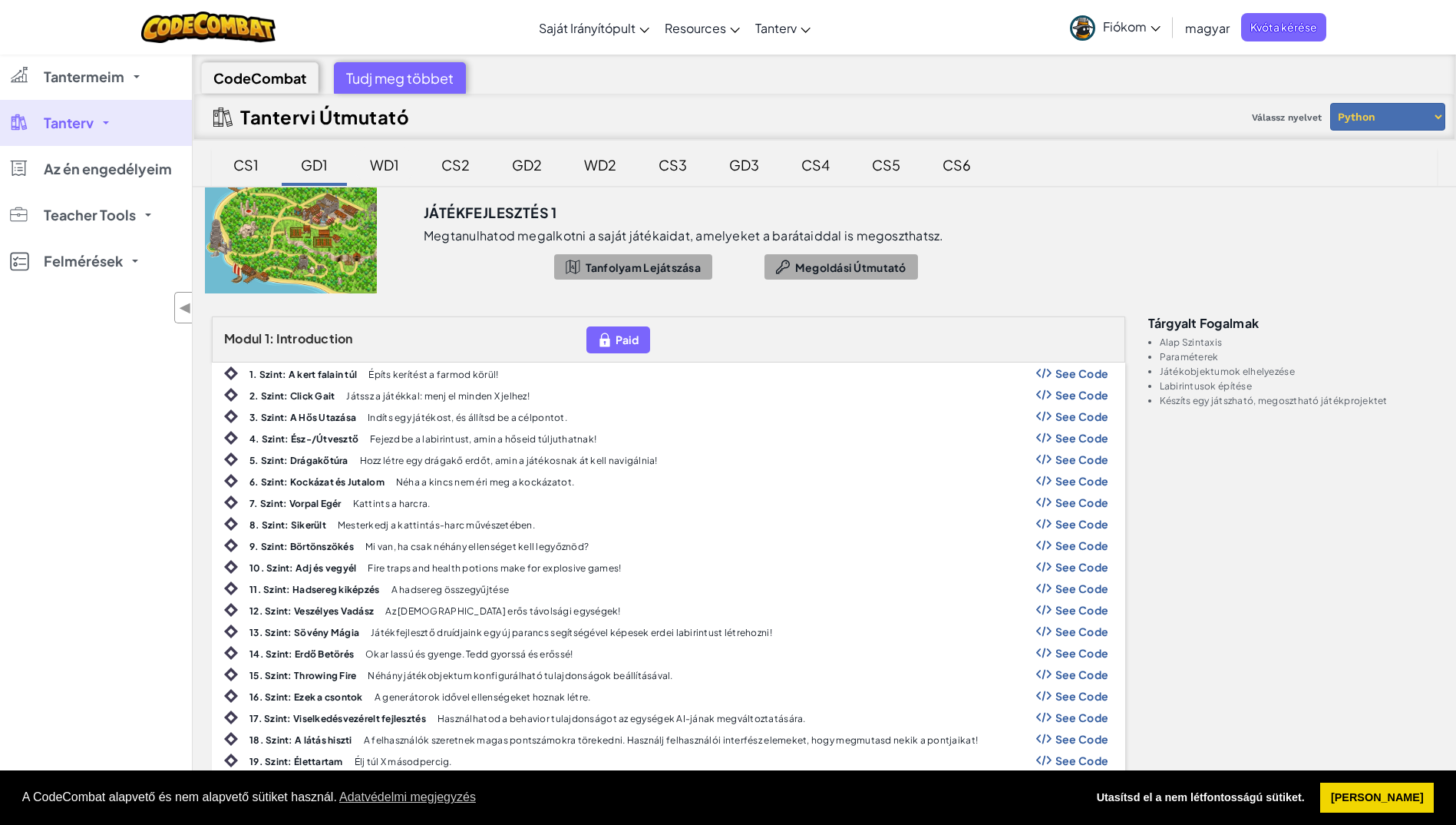
click at [379, 171] on div "WD1" at bounding box center [384, 165] width 60 height 36
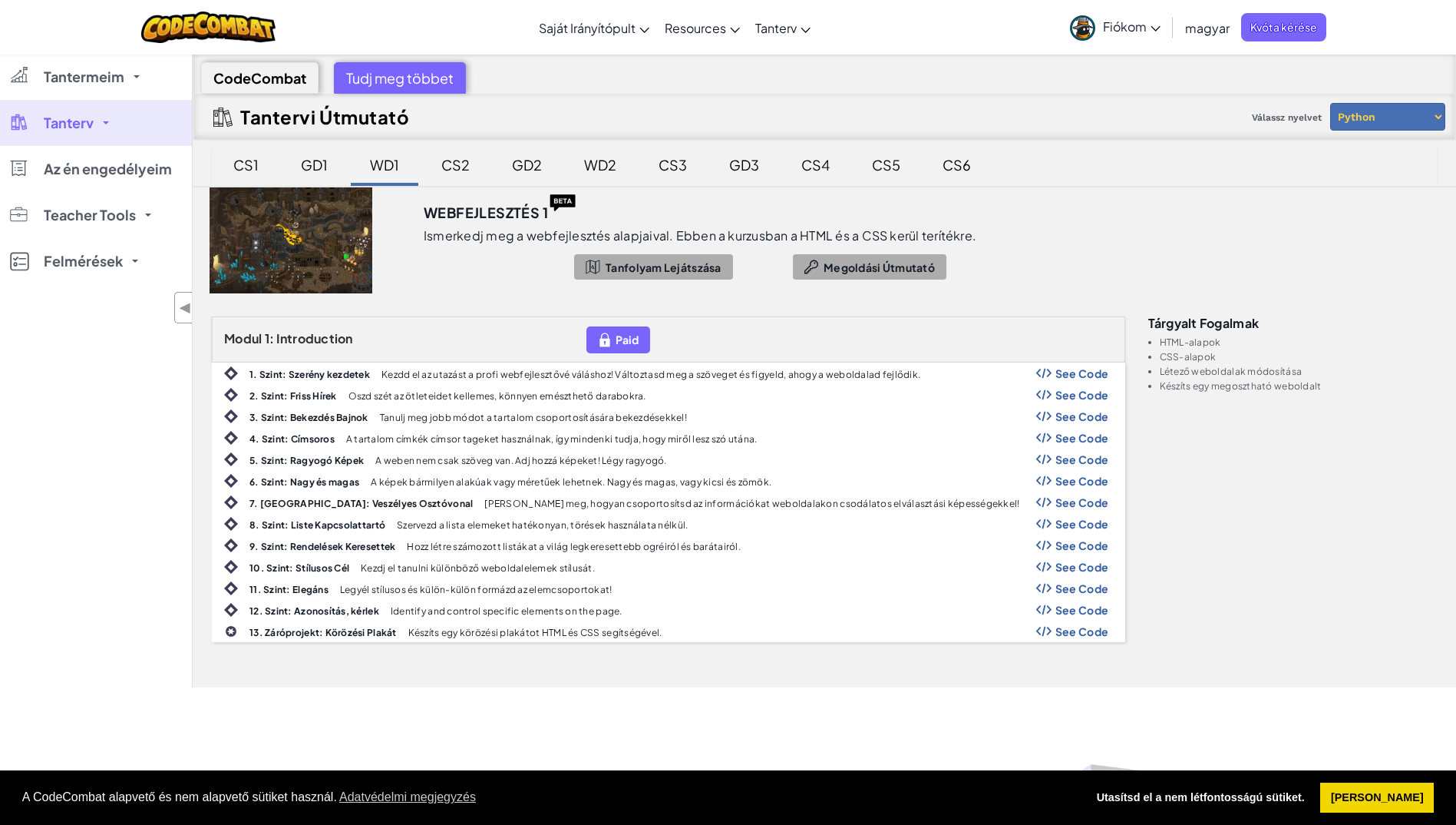
click at [460, 162] on div "CS2" at bounding box center [455, 165] width 59 height 36
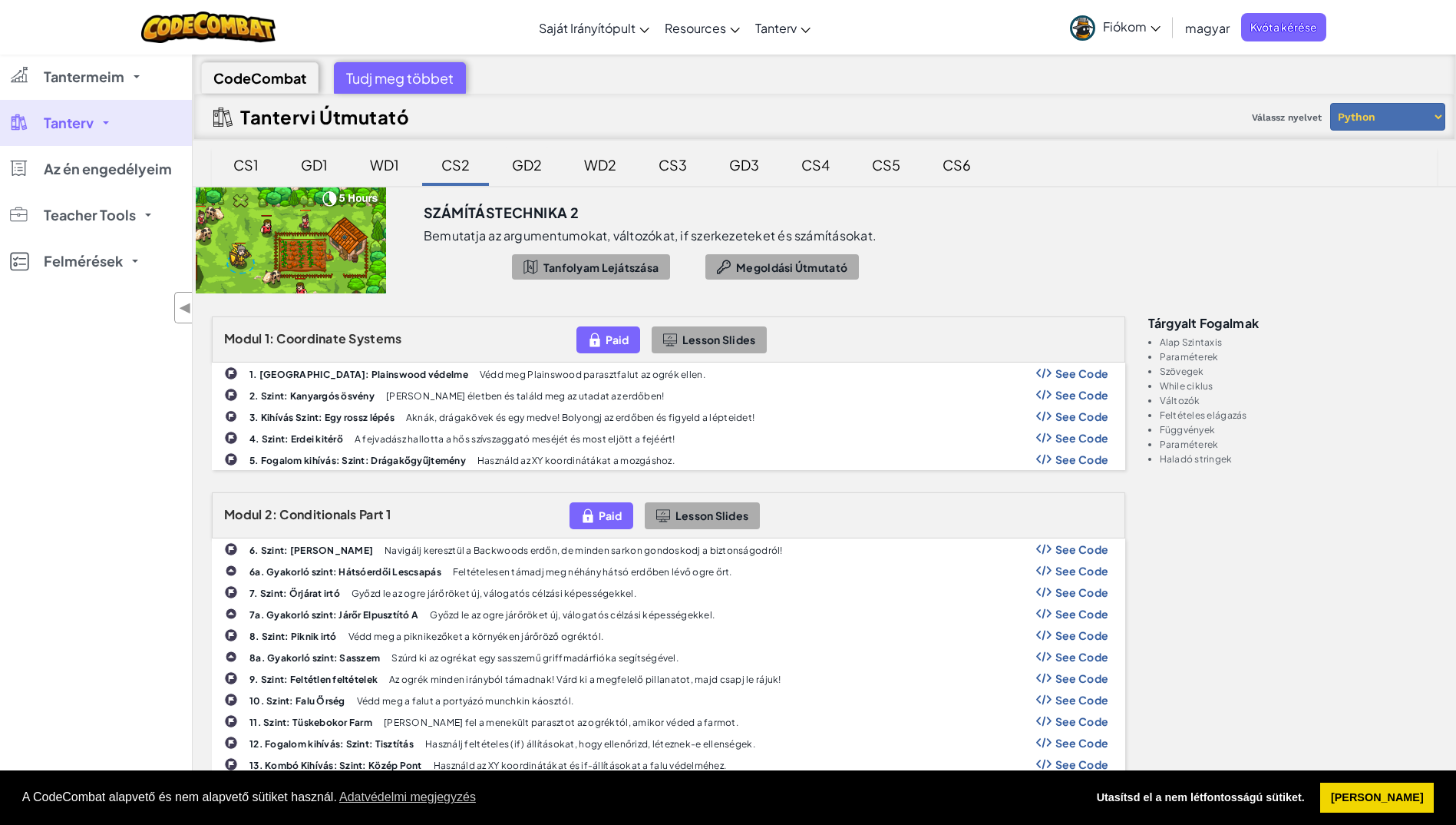
click at [526, 169] on div "GD2" at bounding box center [527, 165] width 61 height 36
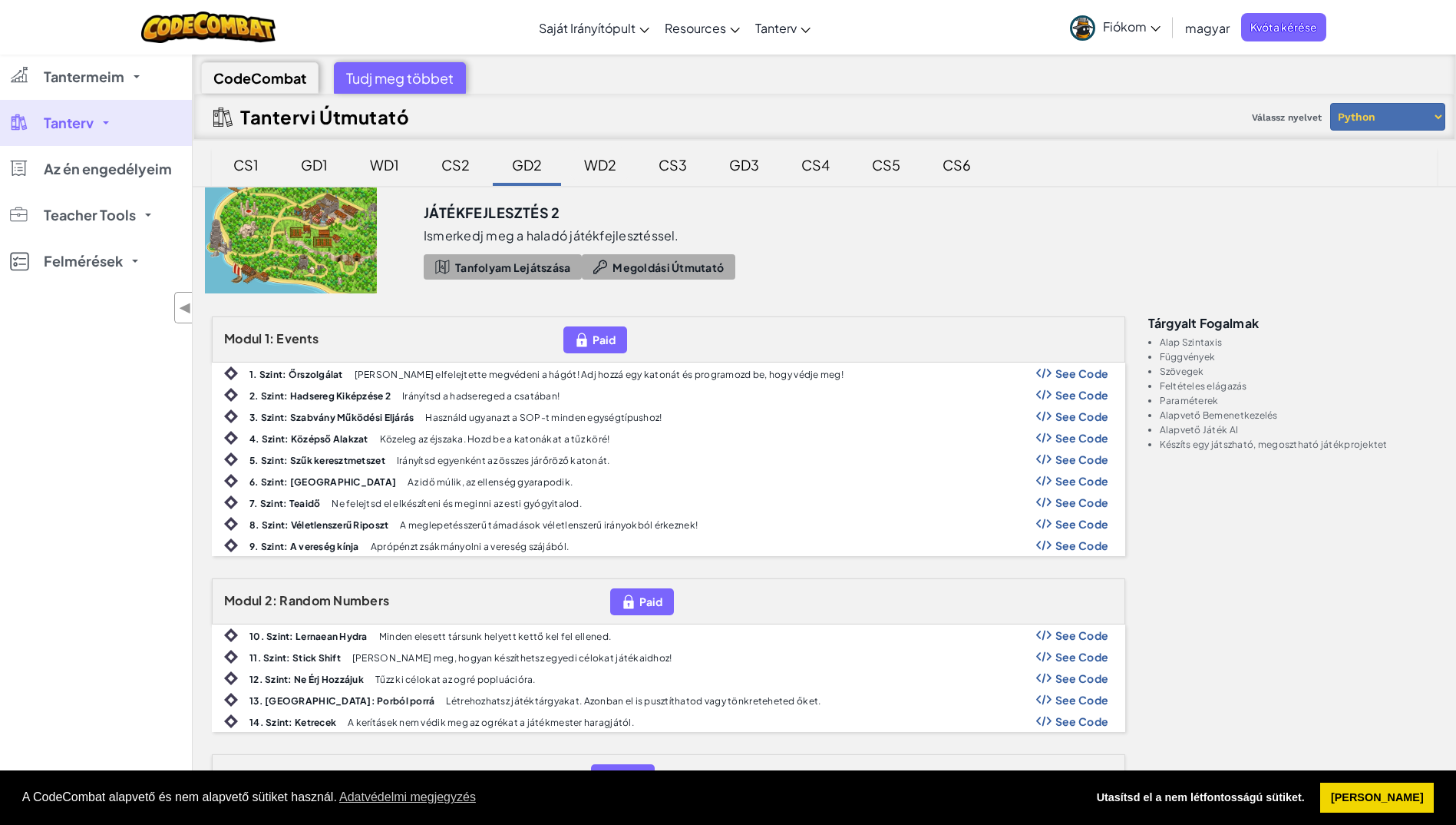
click at [601, 175] on div "WD2" at bounding box center [601, 165] width 63 height 36
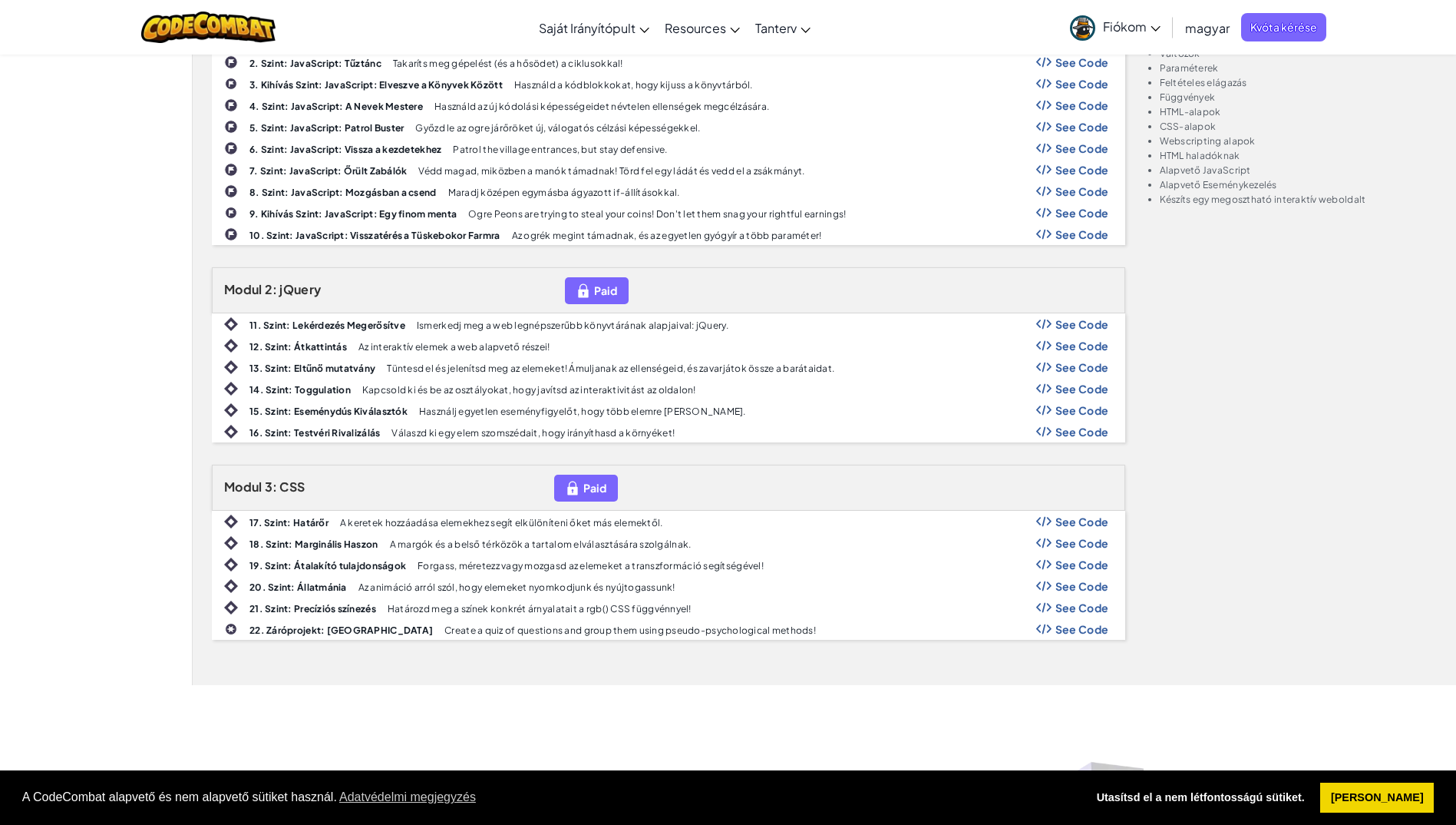
scroll to position [76, 0]
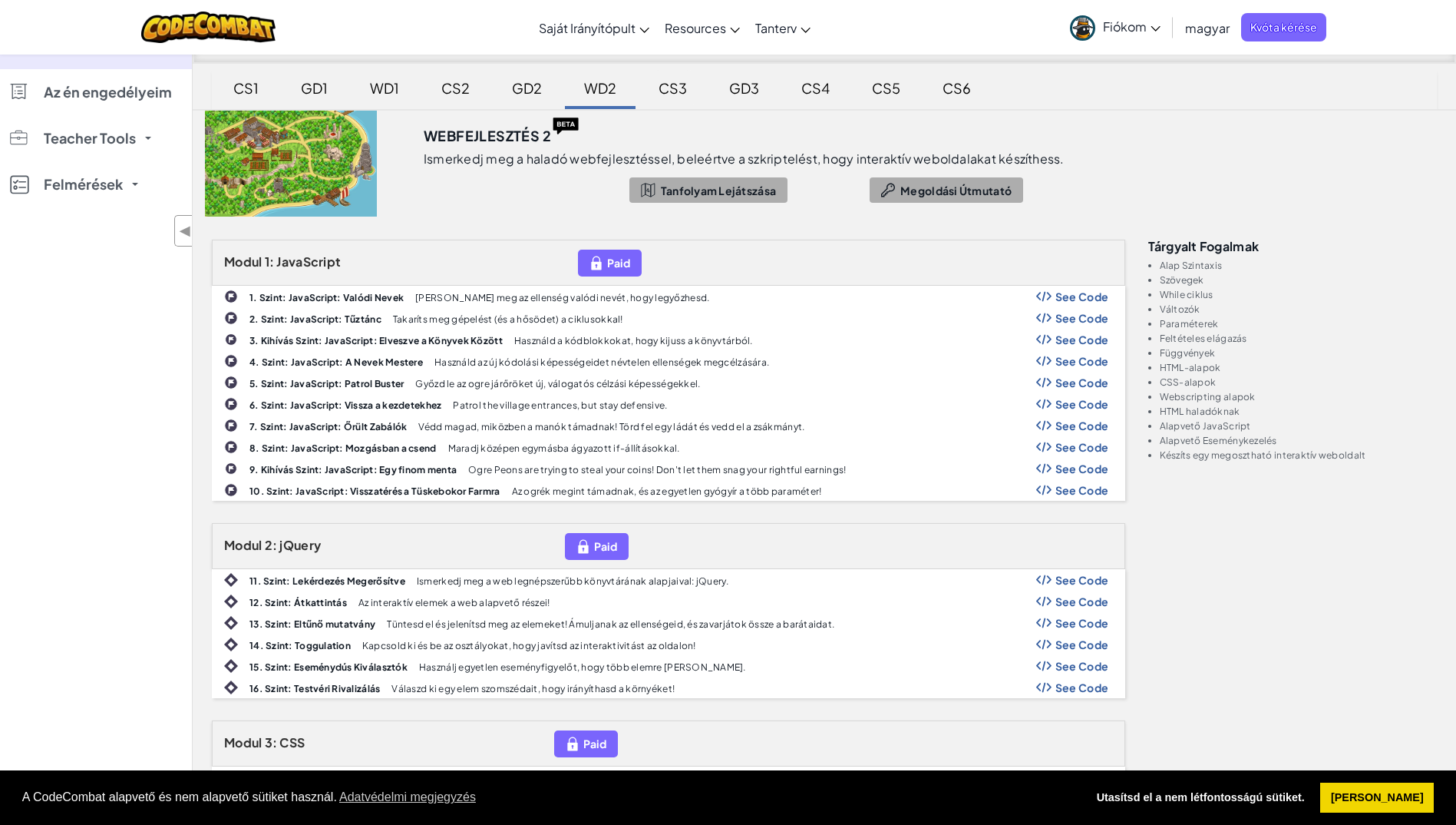
click at [676, 88] on div "CS3" at bounding box center [672, 87] width 59 height 36
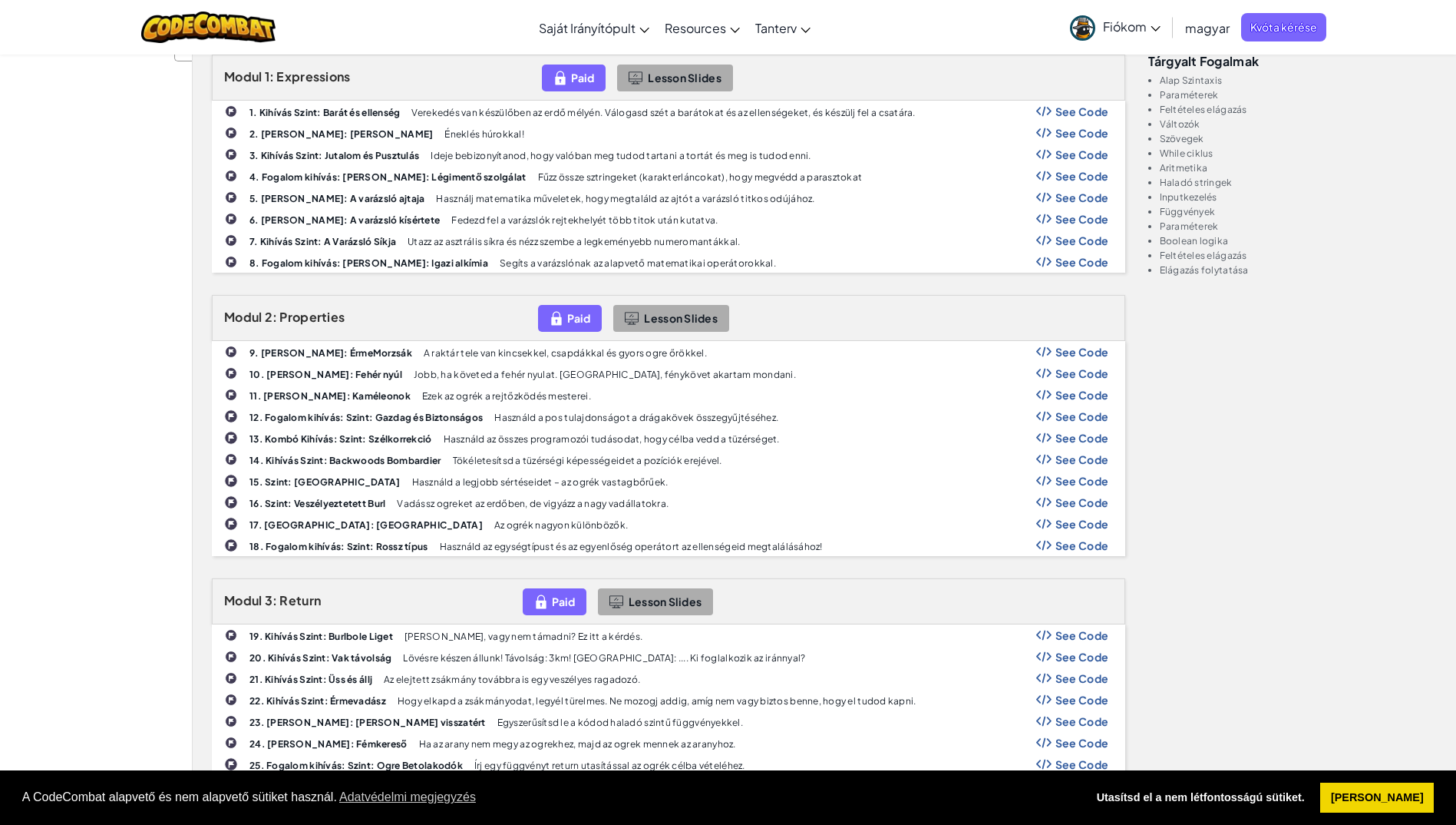
scroll to position [0, 0]
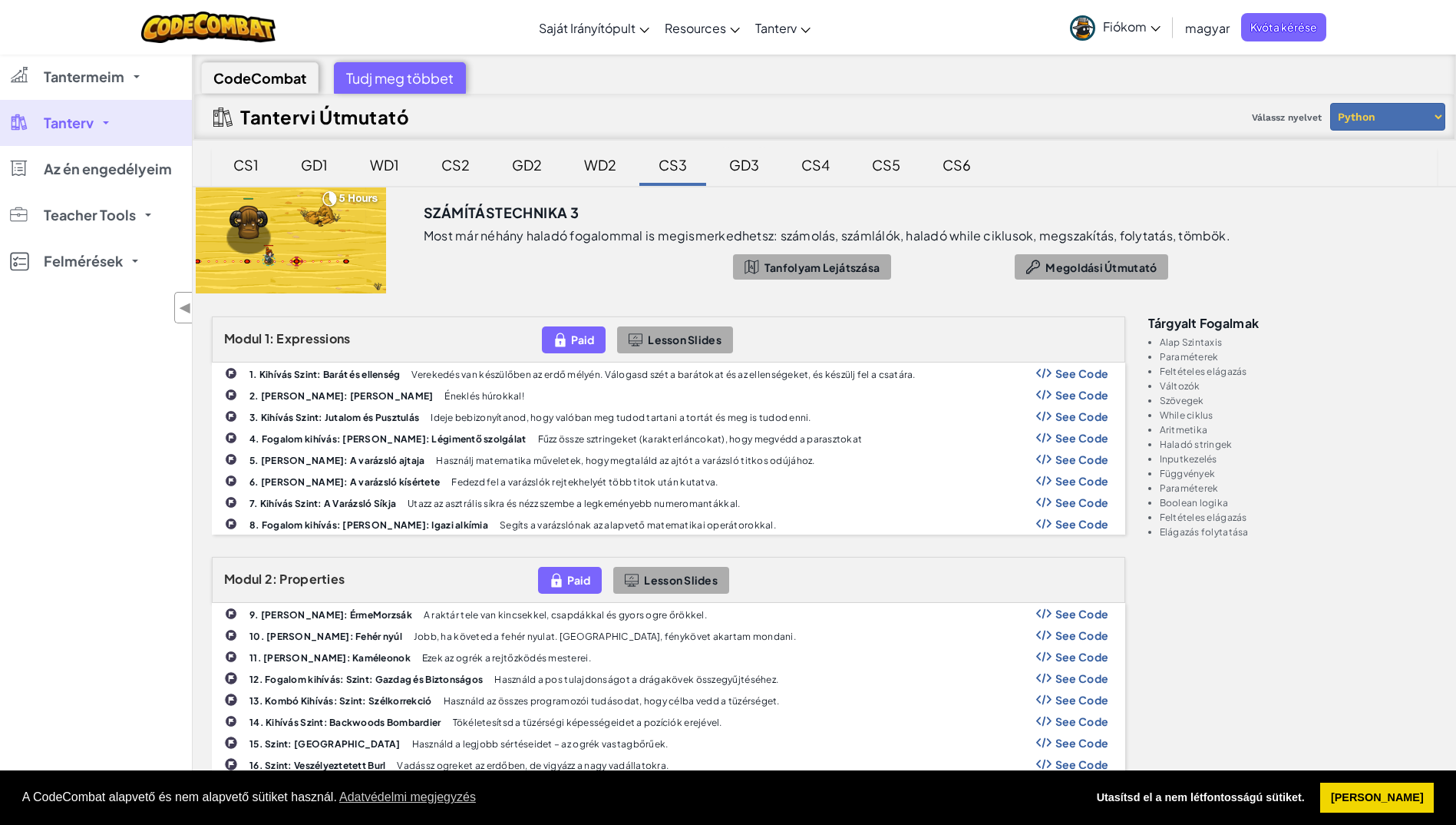
click at [742, 160] on div "GD3" at bounding box center [744, 165] width 61 height 36
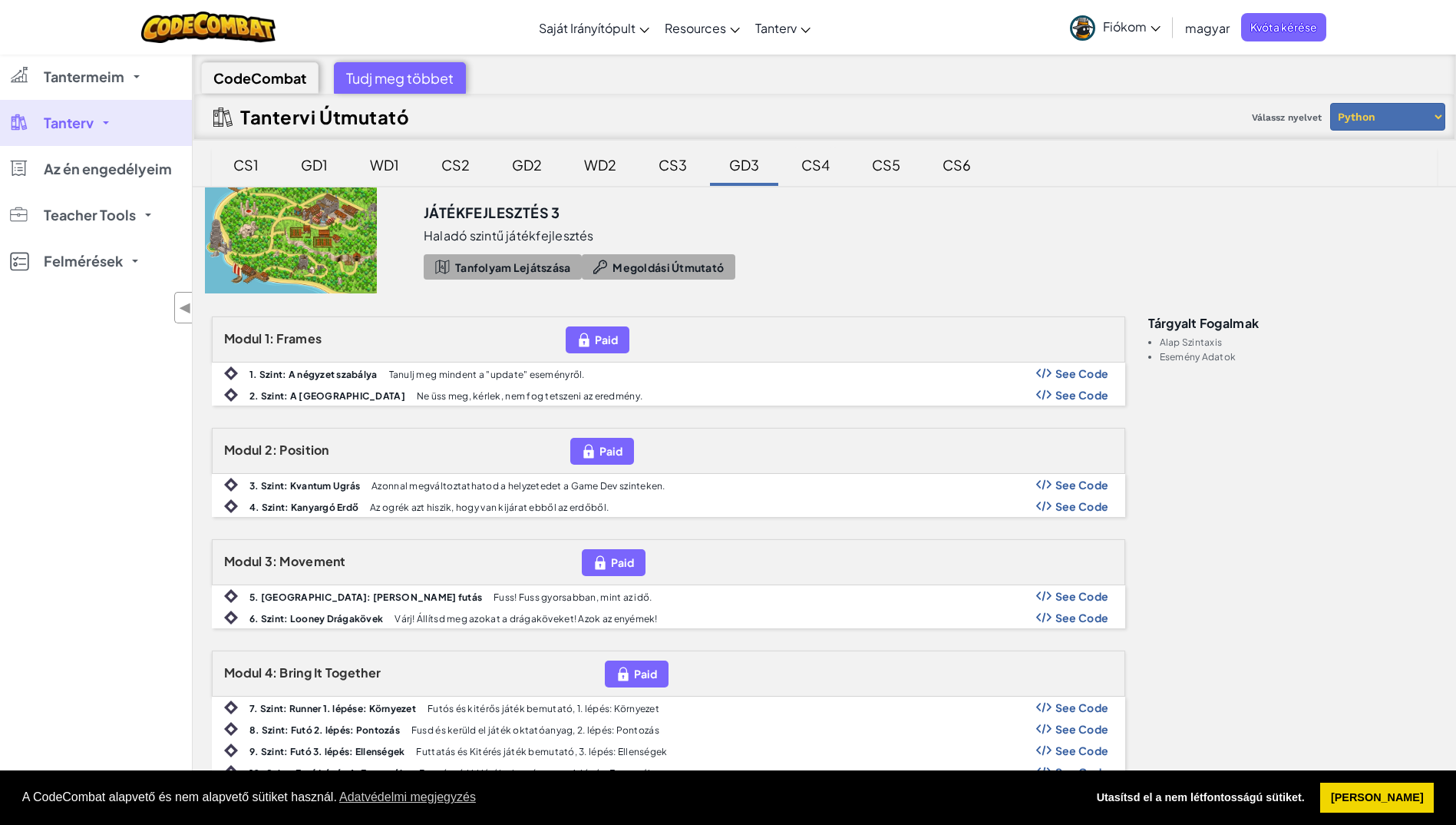
click at [828, 174] on div "CS4" at bounding box center [815, 165] width 59 height 36
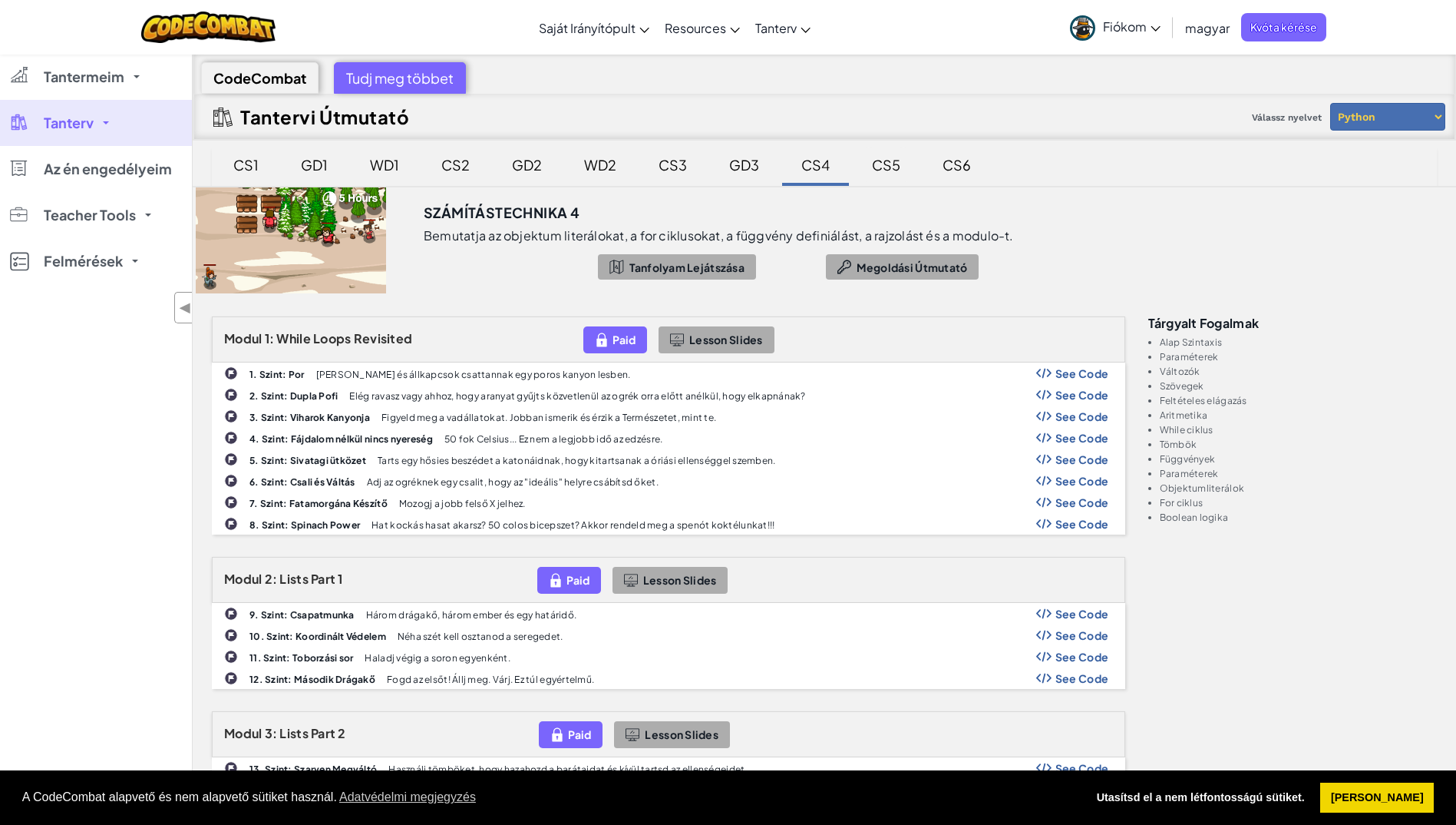
click at [889, 172] on div "CS5" at bounding box center [886, 165] width 59 height 36
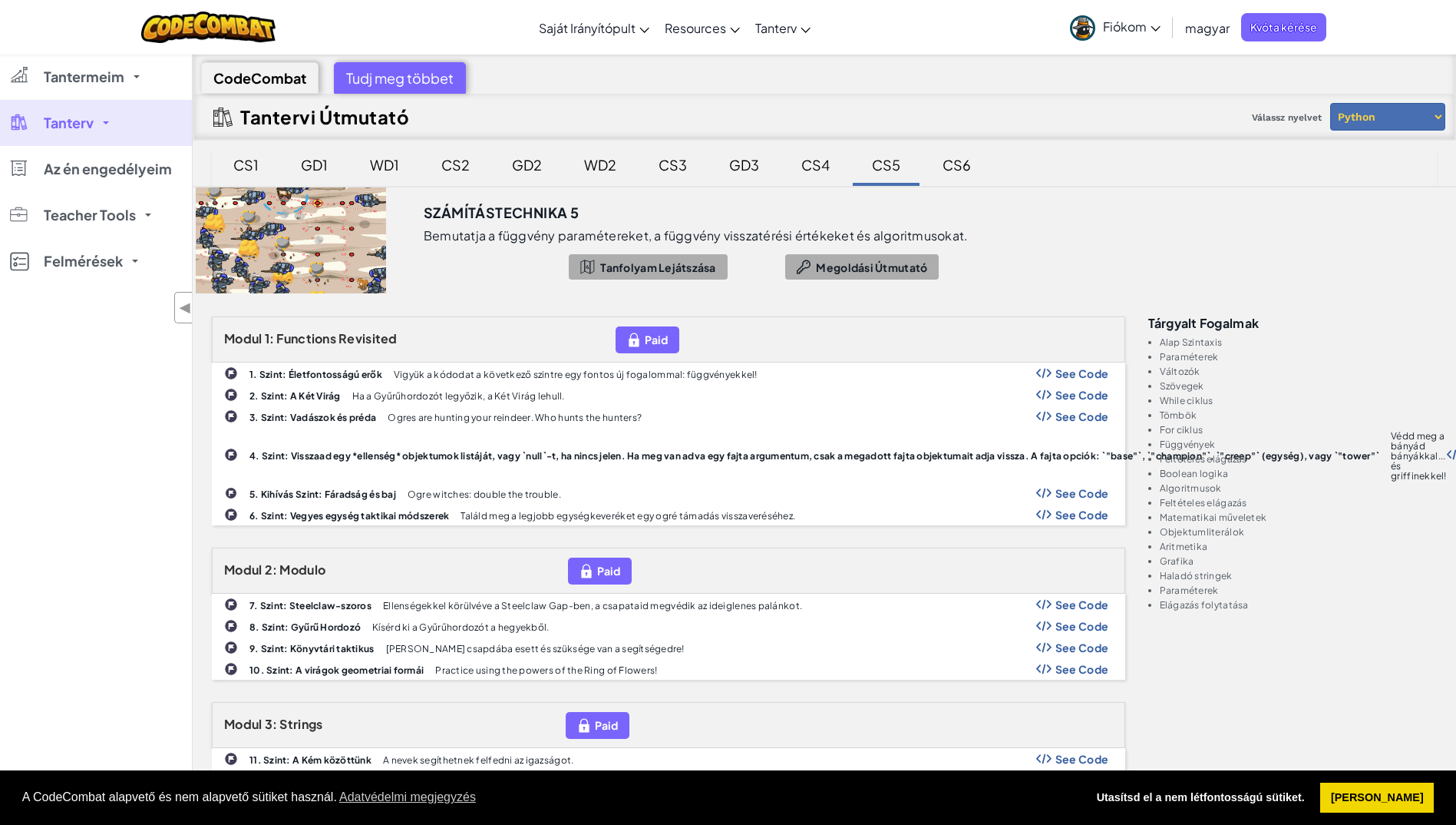
click at [954, 163] on div "CS6" at bounding box center [957, 165] width 59 height 36
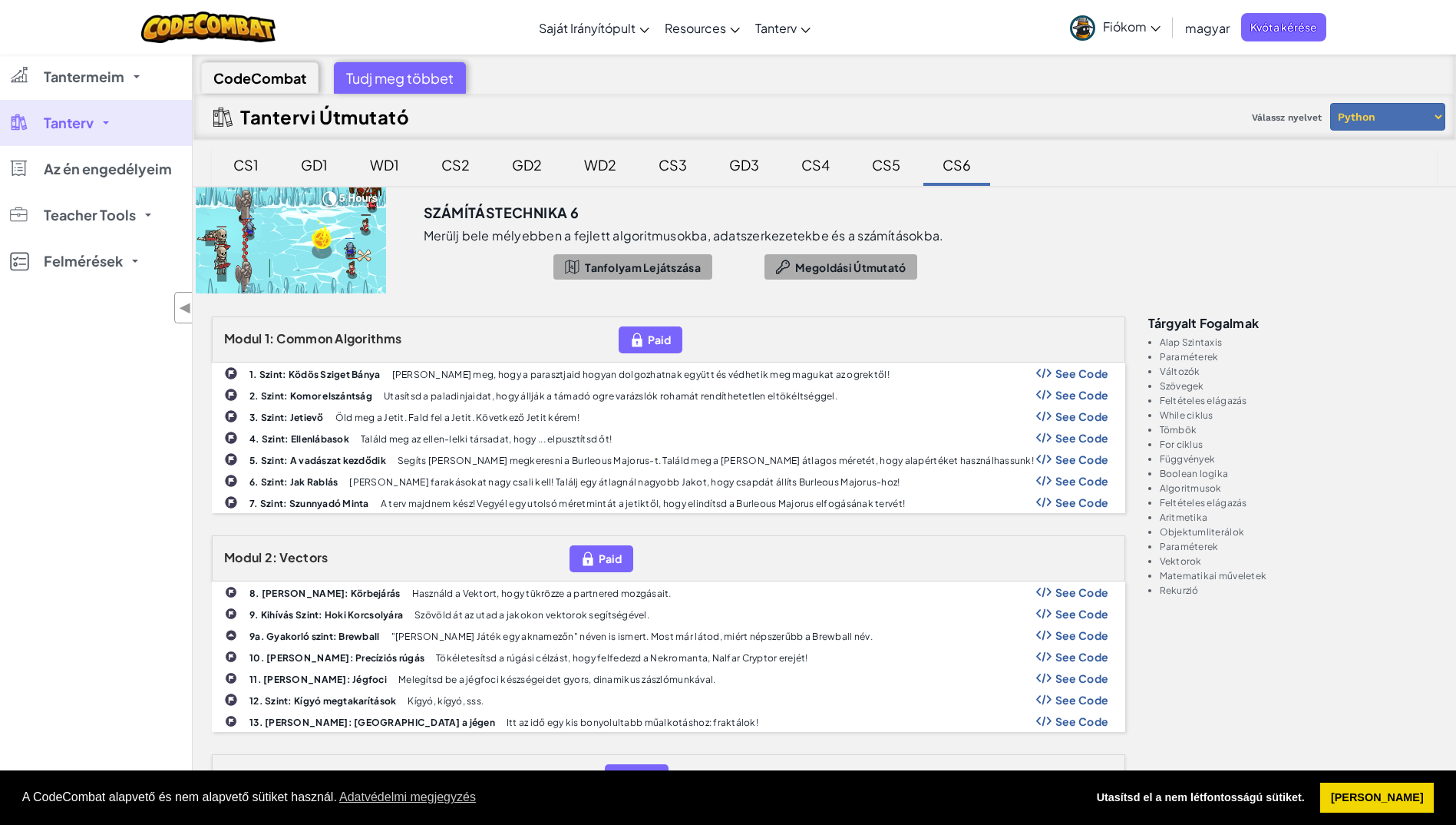
click at [1161, 35] on link "Fiókom" at bounding box center [1115, 27] width 106 height 49
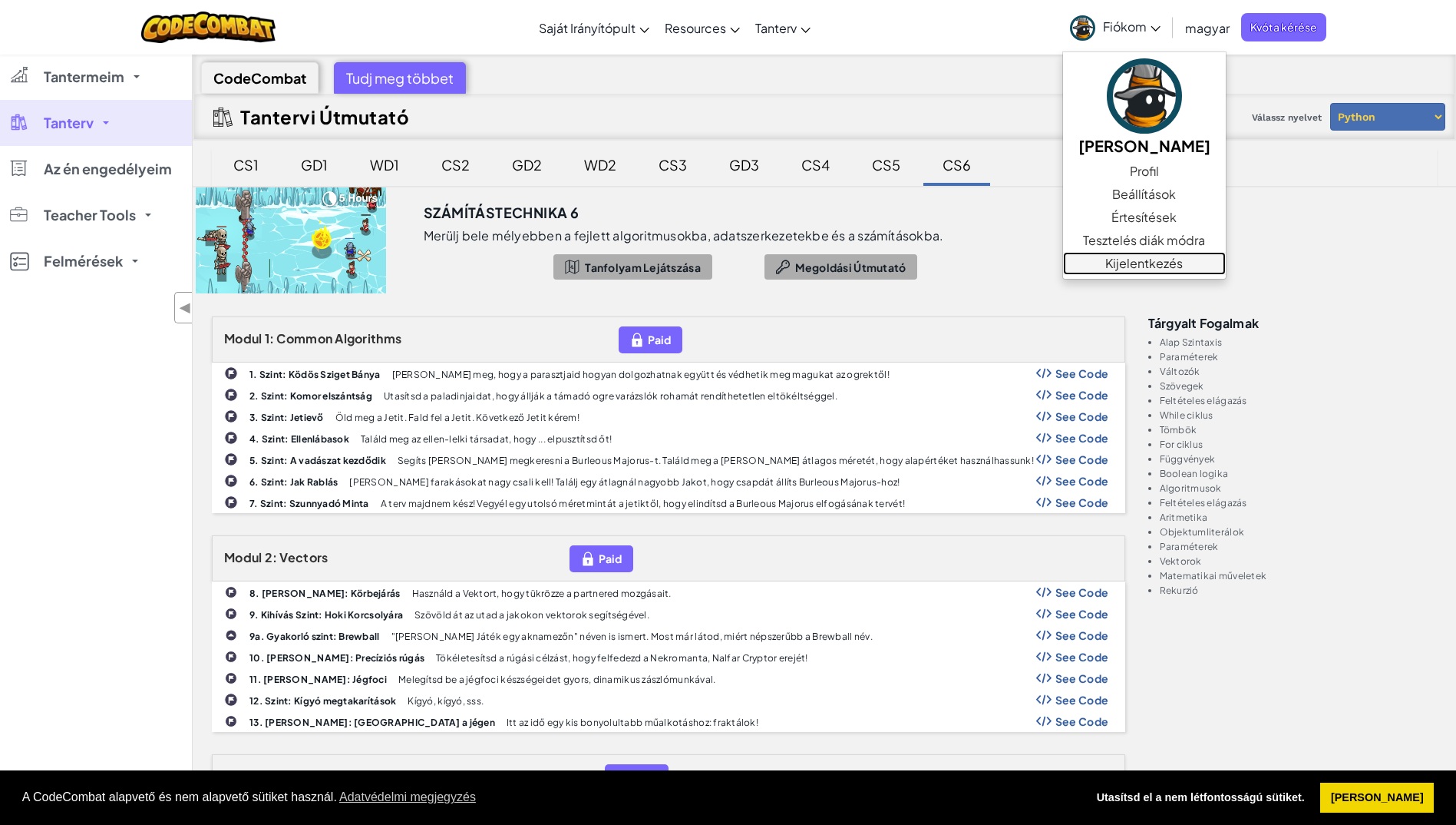
click at [1161, 269] on link "Kijelentkezés" at bounding box center [1144, 263] width 163 height 23
